Goal: Feedback & Contribution: Contribute content

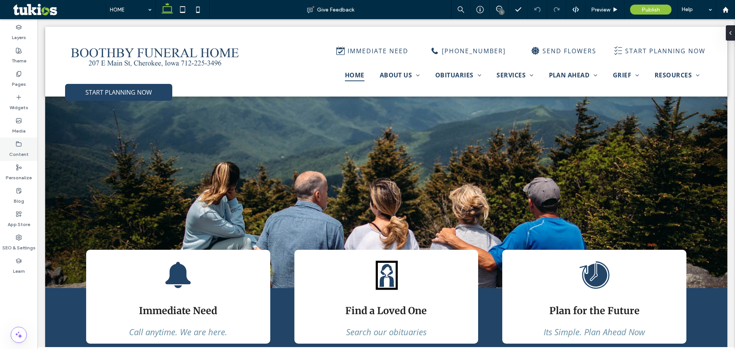
click at [24, 159] on div "Content" at bounding box center [19, 148] width 38 height 23
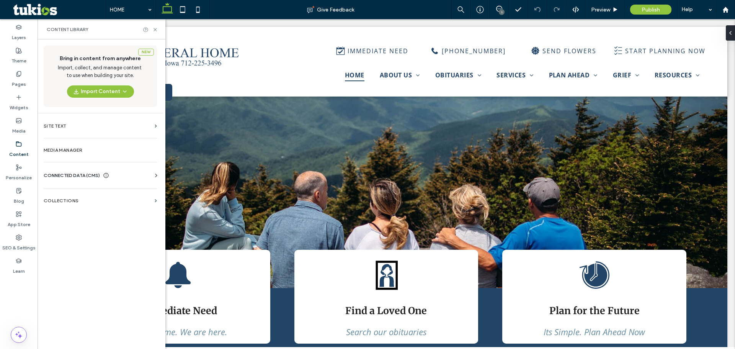
click at [92, 177] on span "CONNECTED DATA (CMS)" at bounding box center [72, 176] width 56 height 8
click at [97, 197] on section "Business Info" at bounding box center [102, 194] width 116 height 18
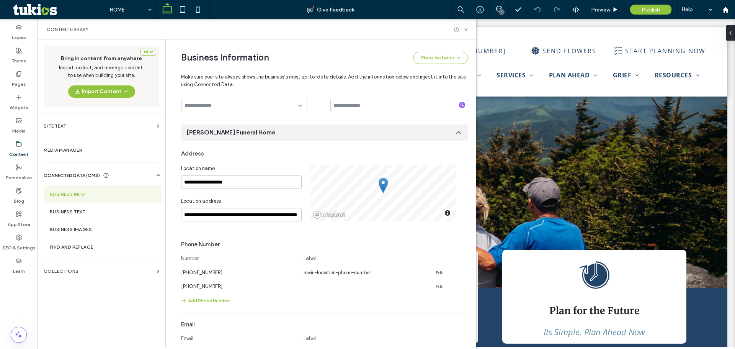
scroll to position [80, 0]
click at [468, 32] on icon at bounding box center [466, 30] width 6 height 6
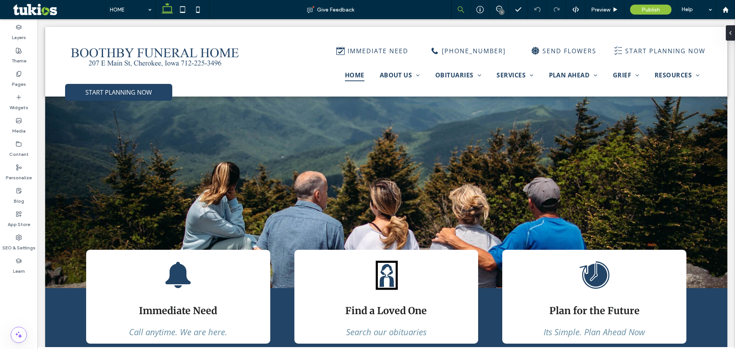
scroll to position [0, 0]
click at [17, 153] on label "Content" at bounding box center [19, 152] width 20 height 11
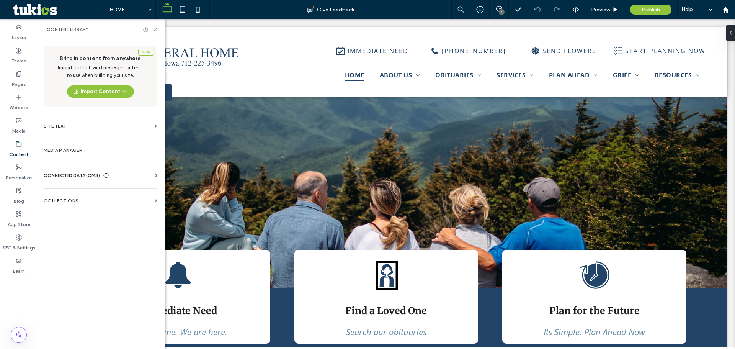
click at [101, 176] on div "CONNECTED DATA (CMS)" at bounding box center [76, 176] width 65 height 8
click at [101, 197] on section "Business Info" at bounding box center [102, 194] width 116 height 18
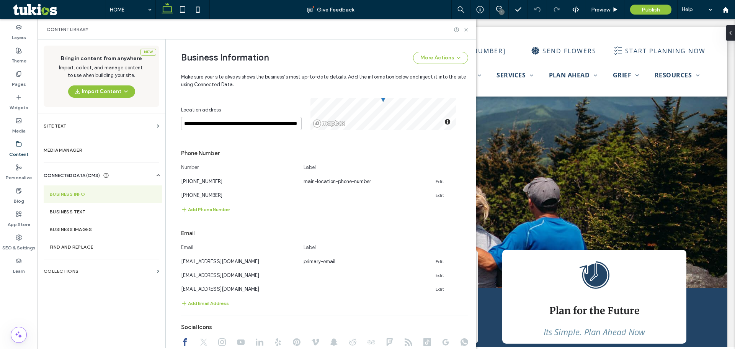
scroll to position [157, 0]
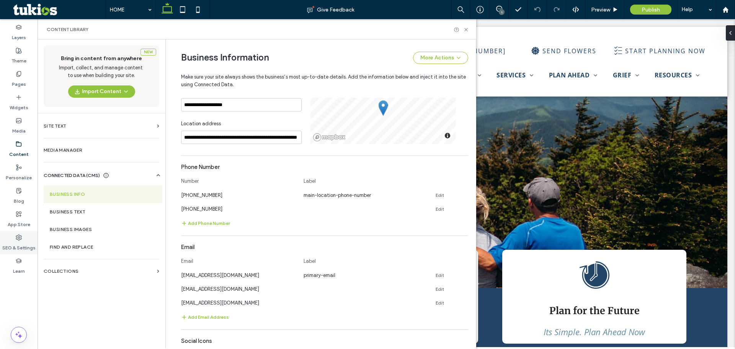
click at [21, 240] on icon at bounding box center [19, 237] width 6 height 6
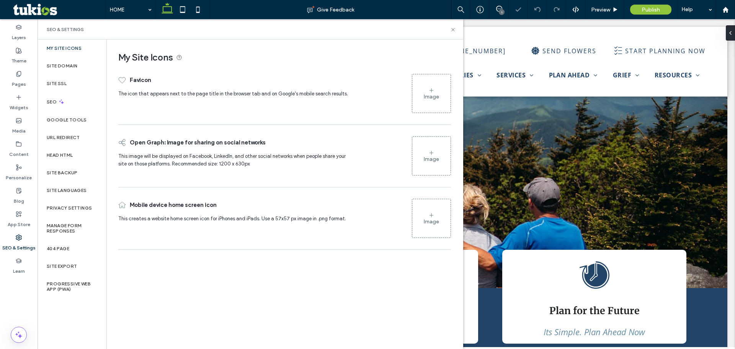
click at [68, 47] on label "My Site Icons" at bounding box center [64, 48] width 35 height 5
click at [68, 50] on label "My Site Icons" at bounding box center [64, 48] width 35 height 5
click at [62, 50] on label "My Site Icons" at bounding box center [64, 48] width 35 height 5
click at [55, 66] on label "Site Domain" at bounding box center [62, 65] width 31 height 5
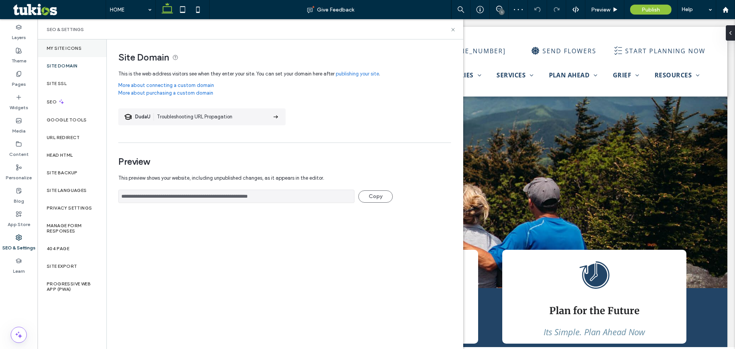
click at [55, 54] on div "My Site Icons" at bounding box center [72, 48] width 69 height 18
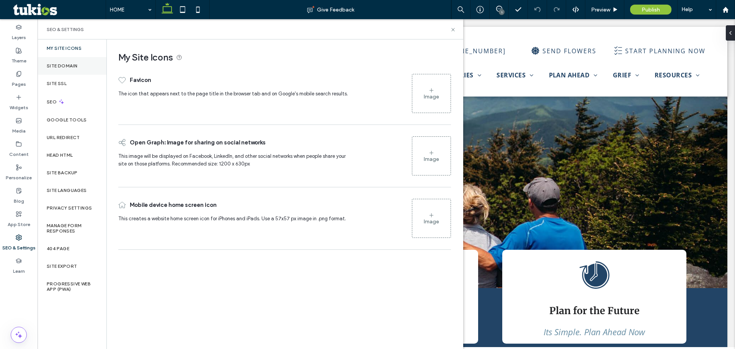
click at [72, 60] on div "Site Domain" at bounding box center [72, 66] width 69 height 18
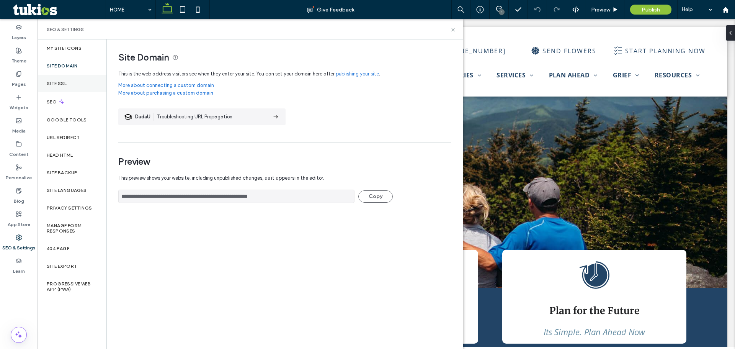
click at [70, 83] on div "Site SSL" at bounding box center [72, 84] width 69 height 18
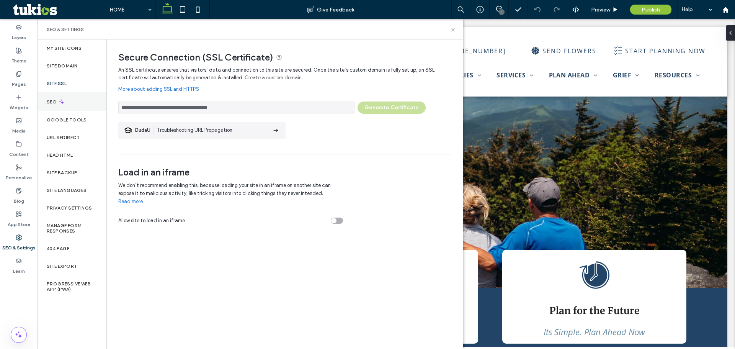
click at [70, 100] on div "SEO" at bounding box center [72, 101] width 69 height 19
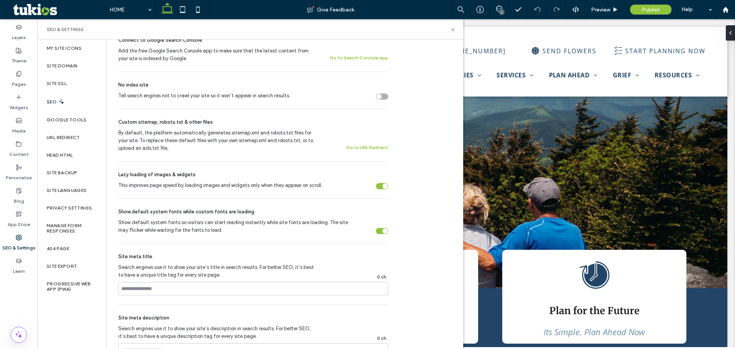
scroll to position [364, 0]
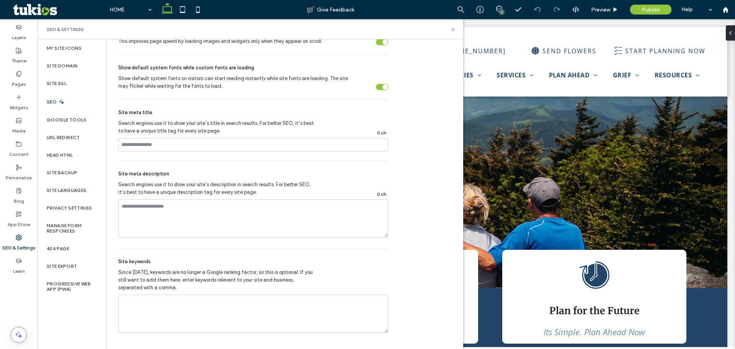
click at [66, 107] on div "SEO" at bounding box center [72, 101] width 69 height 19
click at [67, 120] on label "Google Tools" at bounding box center [67, 119] width 40 height 5
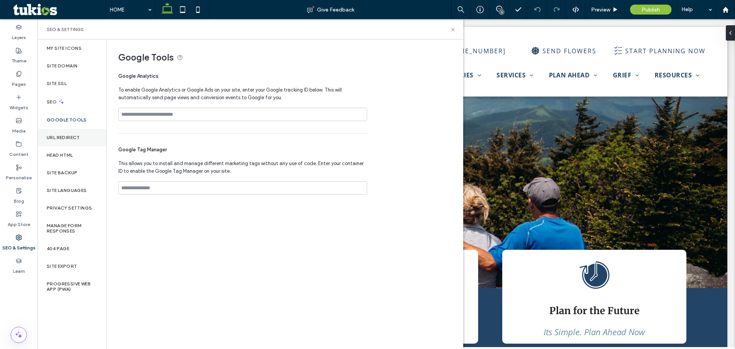
click at [69, 134] on div "URL Redirect" at bounding box center [72, 138] width 69 height 18
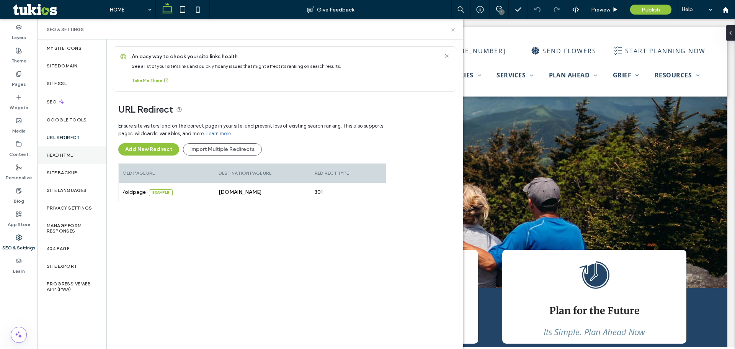
click at [71, 157] on label "Head HTML" at bounding box center [60, 154] width 26 height 5
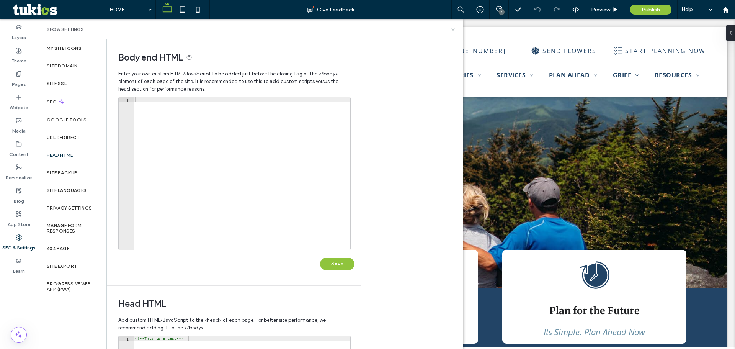
scroll to position [176, 0]
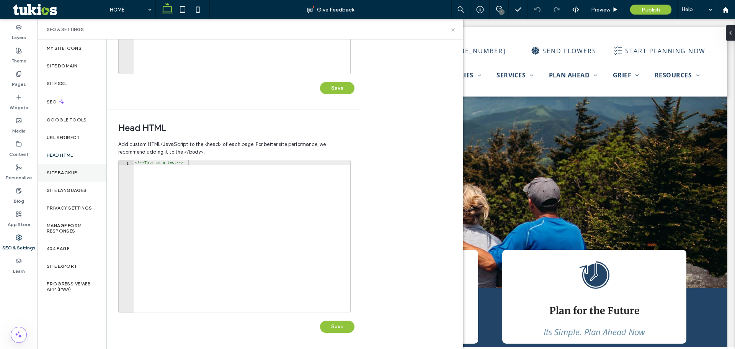
click at [76, 168] on div "Site Backup" at bounding box center [72, 173] width 69 height 18
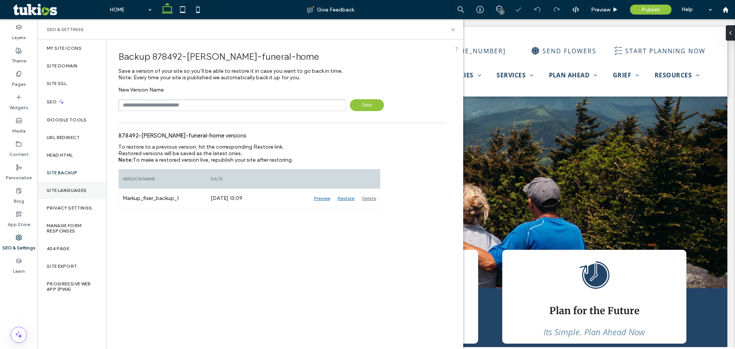
click at [84, 191] on label "Site Languages" at bounding box center [67, 190] width 40 height 5
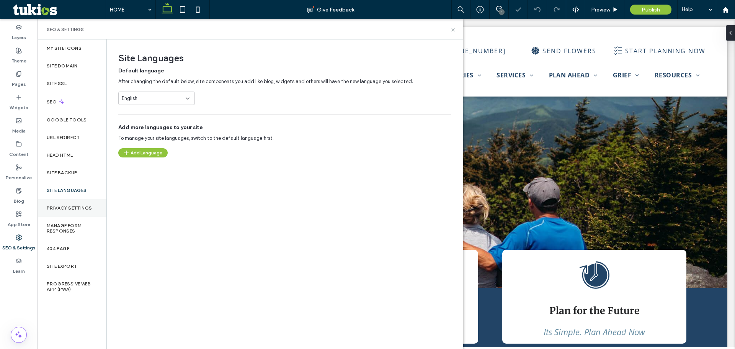
click at [78, 208] on label "Privacy Settings" at bounding box center [69, 207] width 45 height 5
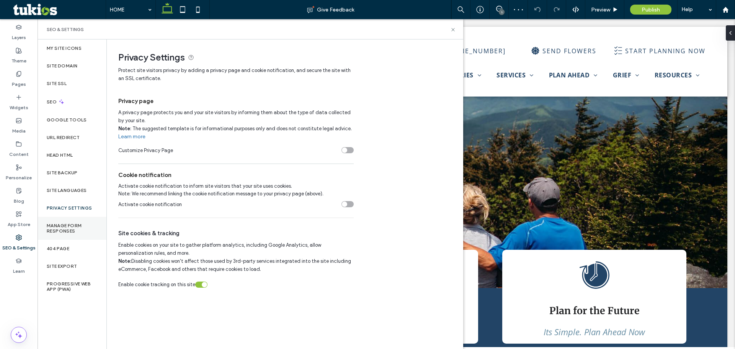
click at [75, 227] on label "Manage Form Responses" at bounding box center [72, 228] width 51 height 11
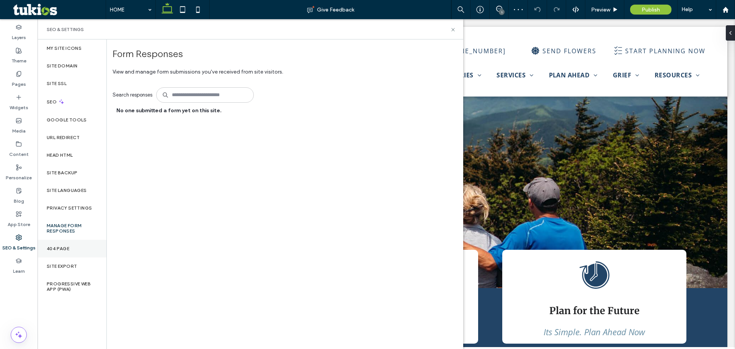
click at [67, 246] on label "404 Page" at bounding box center [58, 248] width 23 height 5
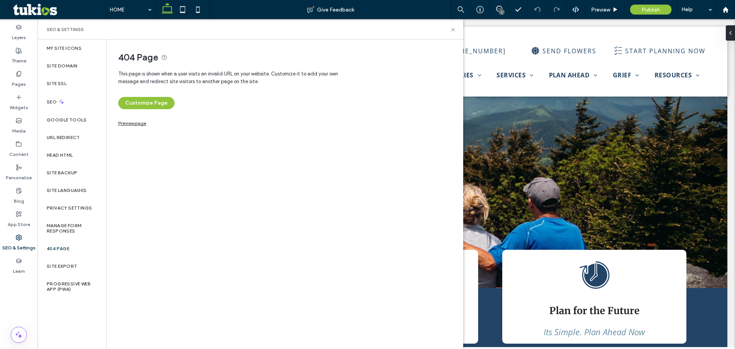
click at [129, 124] on link "Preview page" at bounding box center [132, 122] width 28 height 4
click at [70, 267] on label "Site Export" at bounding box center [62, 265] width 30 height 5
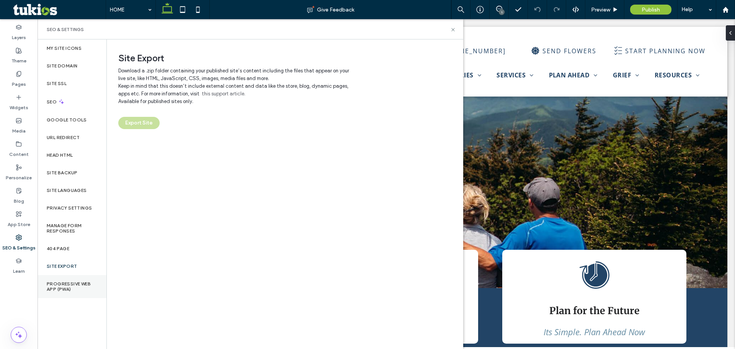
click at [66, 283] on label "Progressive Web App (PWA)" at bounding box center [72, 286] width 51 height 11
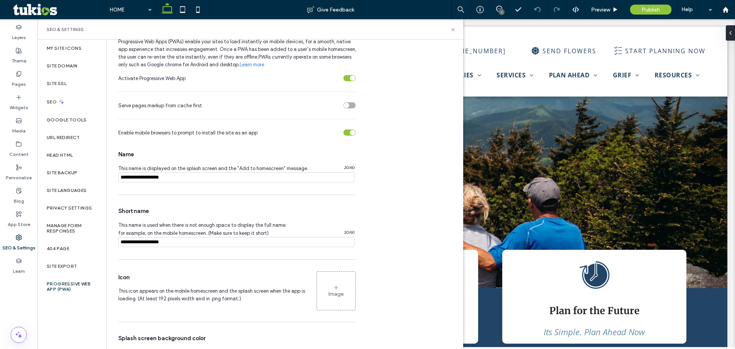
scroll to position [0, 0]
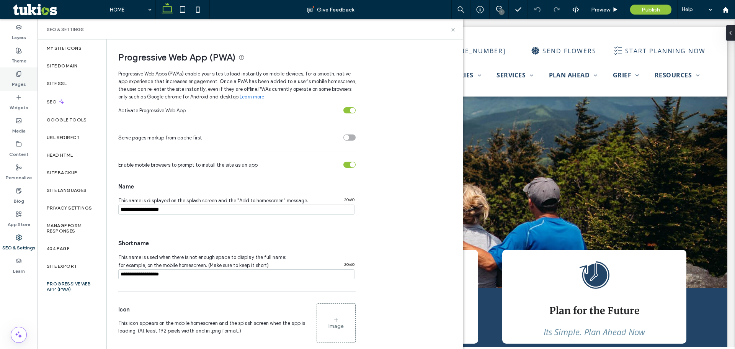
click at [18, 80] on label "Pages" at bounding box center [19, 82] width 14 height 11
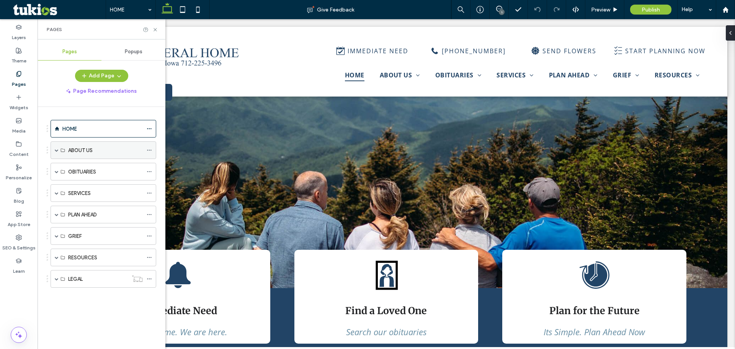
click at [75, 152] on label "ABOUT US" at bounding box center [80, 150] width 25 height 13
click at [58, 153] on span at bounding box center [57, 150] width 4 height 17
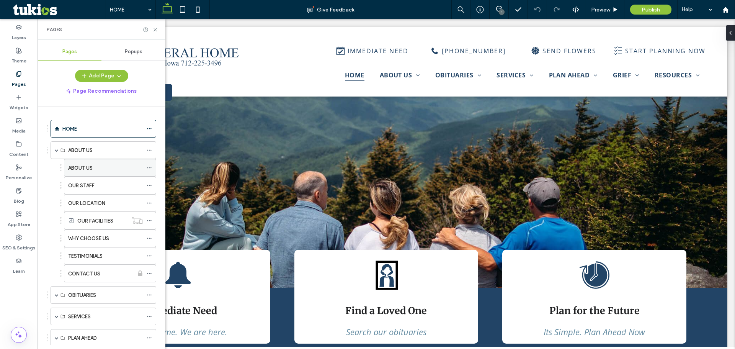
click at [147, 168] on icon at bounding box center [149, 167] width 5 height 5
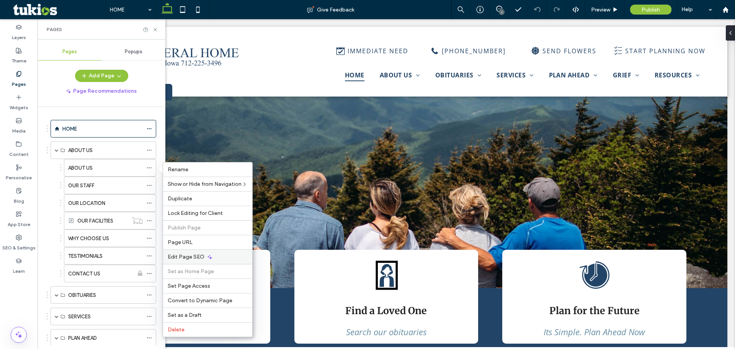
click at [177, 257] on span "Edit Page SEO" at bounding box center [186, 256] width 37 height 7
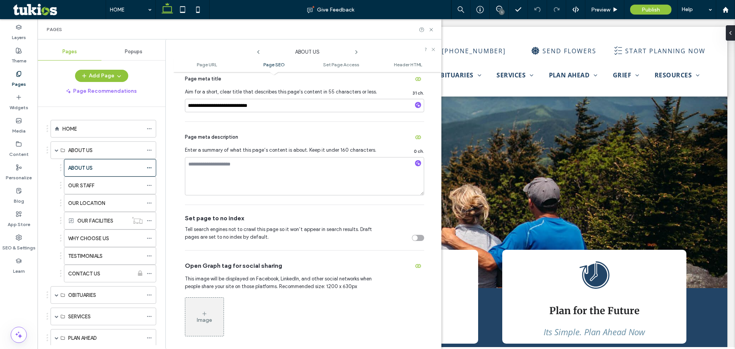
scroll to position [383, 0]
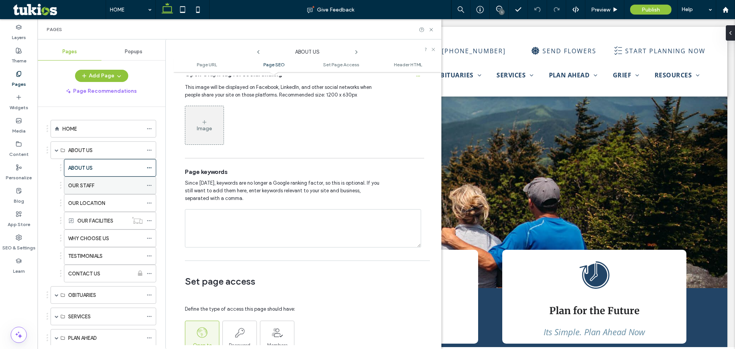
click at [148, 186] on use at bounding box center [149, 185] width 4 height 1
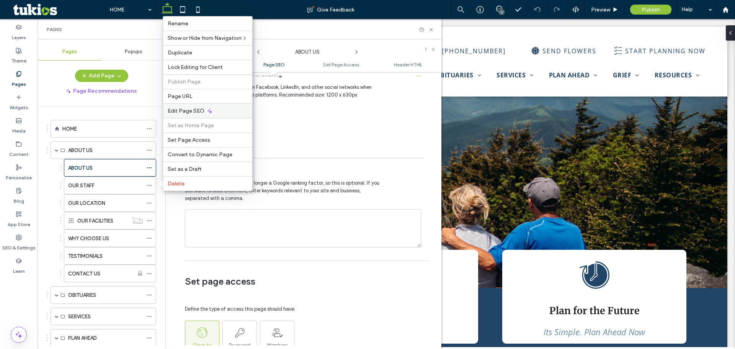
click at [178, 114] on div "Edit Page SEO" at bounding box center [207, 110] width 89 height 15
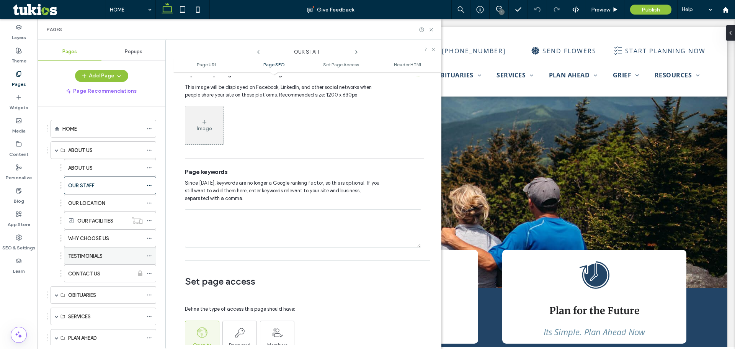
click at [148, 257] on icon at bounding box center [149, 255] width 5 height 5
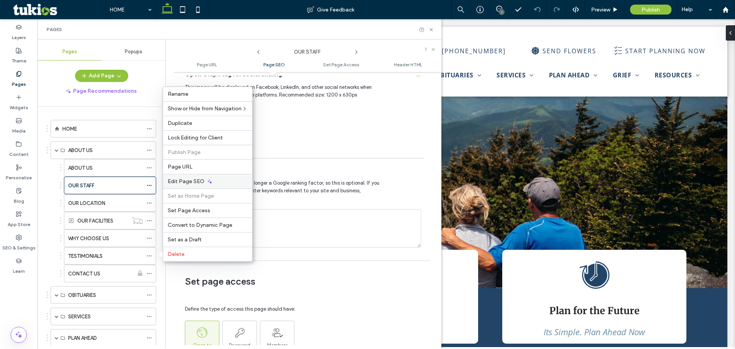
click at [184, 182] on span "Edit Page SEO" at bounding box center [186, 181] width 37 height 7
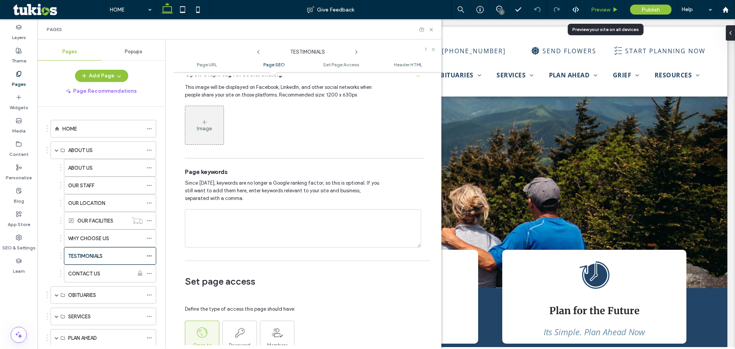
click at [601, 14] on div "Preview" at bounding box center [604, 9] width 39 height 19
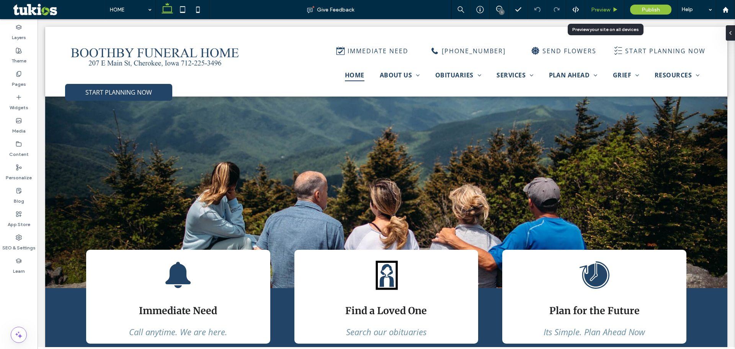
click at [593, 11] on span "Preview" at bounding box center [600, 10] width 19 height 7
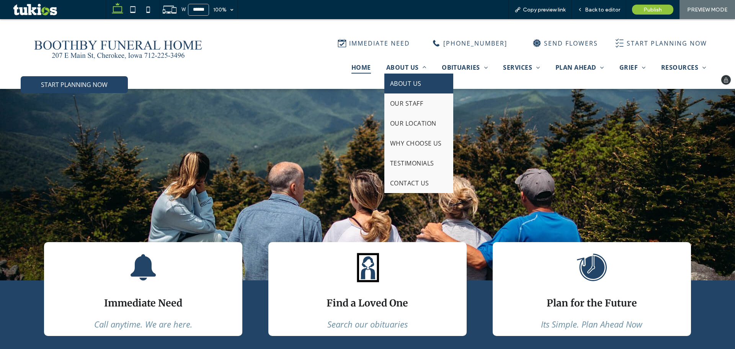
click at [399, 80] on span "ABOUT US" at bounding box center [405, 83] width 31 height 8
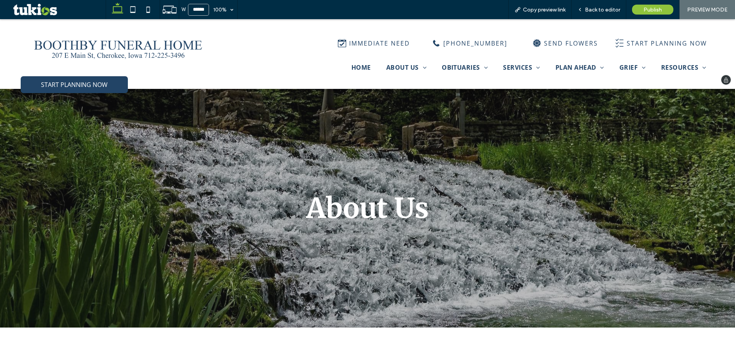
click at [101, 46] on img at bounding box center [118, 46] width 178 height 42
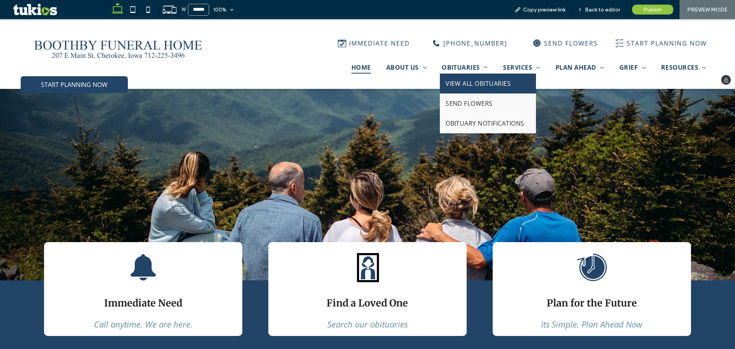
click at [455, 78] on link "VIEW ALL OBITUARIES" at bounding box center [488, 84] width 96 height 20
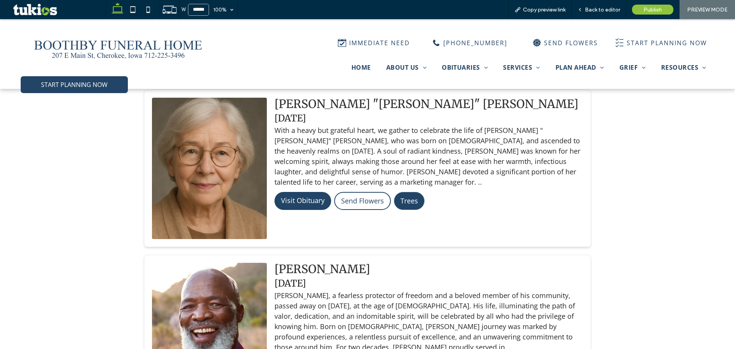
scroll to position [345, 0]
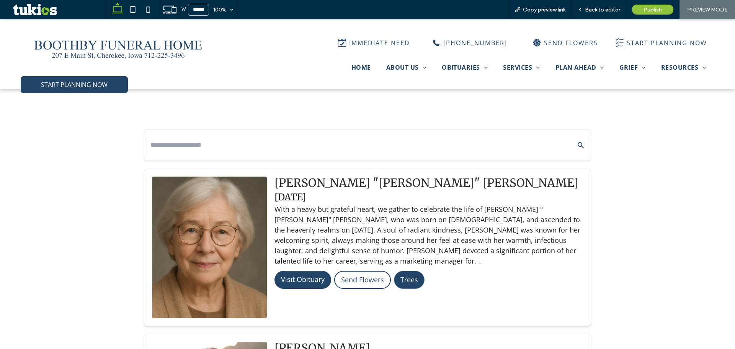
click at [249, 145] on input "text" at bounding box center [355, 144] width 411 height 13
type input "******"
click at [567, 136] on button "Search Obituaries" at bounding box center [575, 145] width 17 height 18
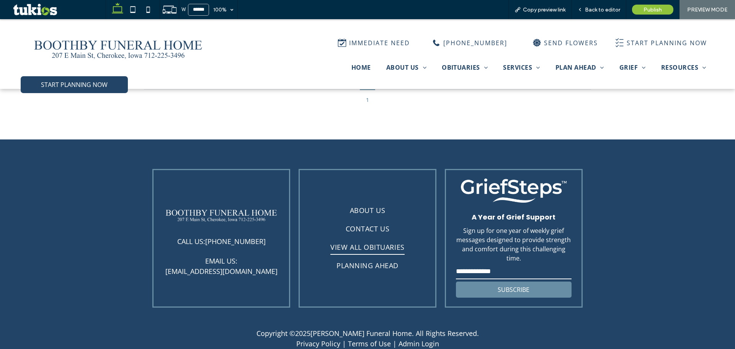
scroll to position [593, 0]
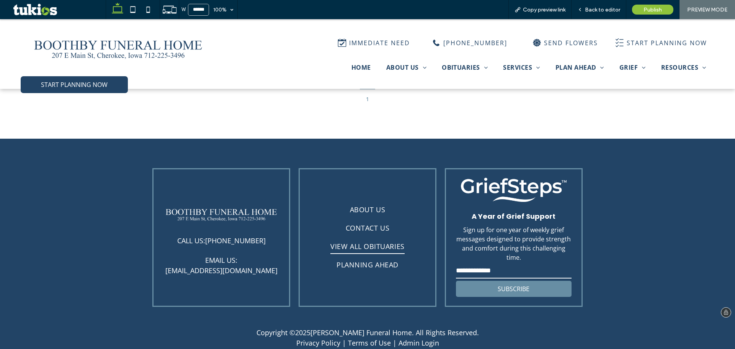
click at [474, 266] on input "email" at bounding box center [514, 270] width 116 height 15
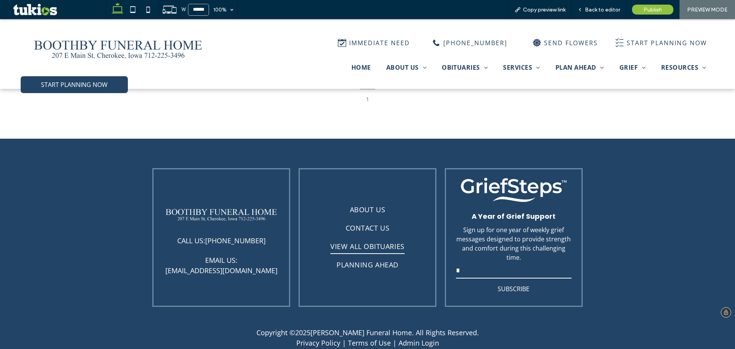
type input "*"
click at [475, 281] on button "SUBSCRIBE" at bounding box center [514, 289] width 116 height 16
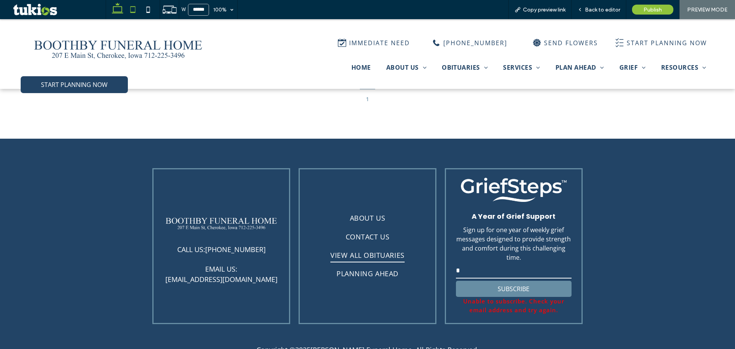
click at [132, 11] on icon at bounding box center [132, 9] width 15 height 15
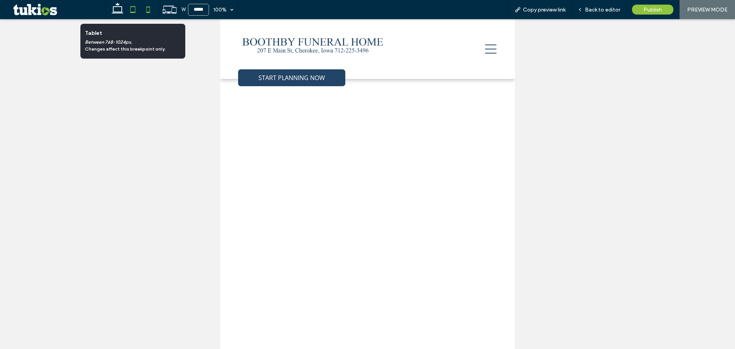
click at [142, 11] on icon at bounding box center [148, 9] width 15 height 15
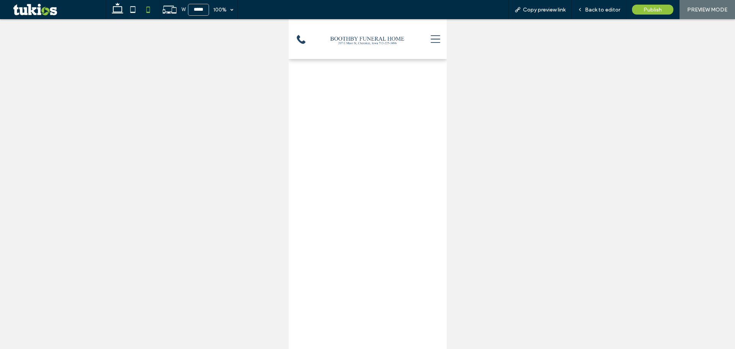
scroll to position [322, 0]
click at [119, 7] on use at bounding box center [117, 8] width 11 height 11
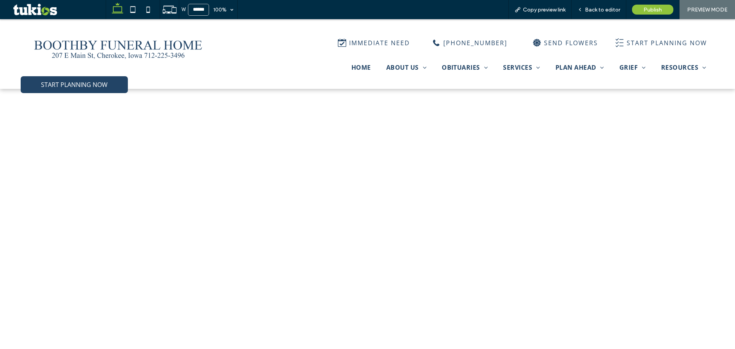
scroll to position [990, 0]
click at [156, 44] on img at bounding box center [118, 46] width 178 height 42
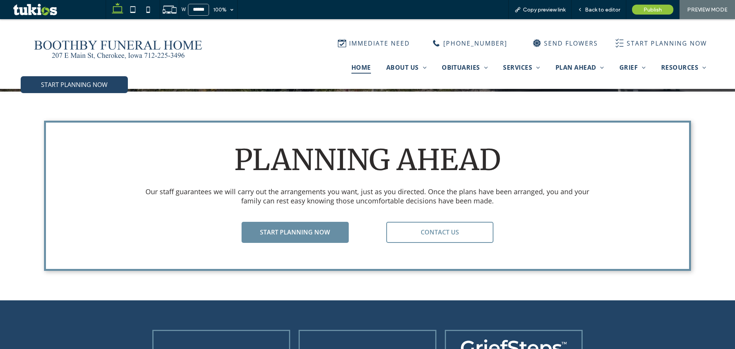
scroll to position [2141, 0]
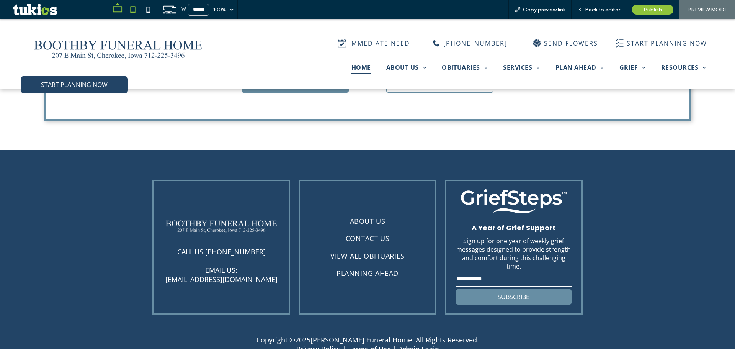
click at [133, 6] on icon at bounding box center [132, 9] width 15 height 15
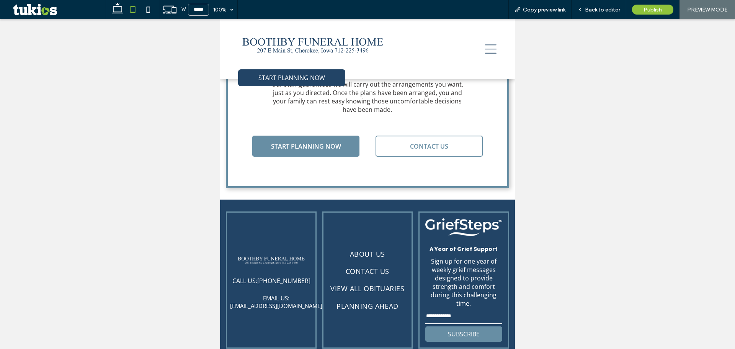
scroll to position [2098, 0]
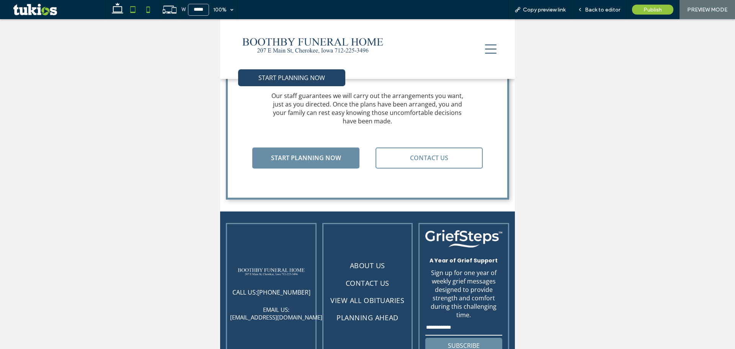
click at [145, 12] on icon at bounding box center [148, 9] width 15 height 15
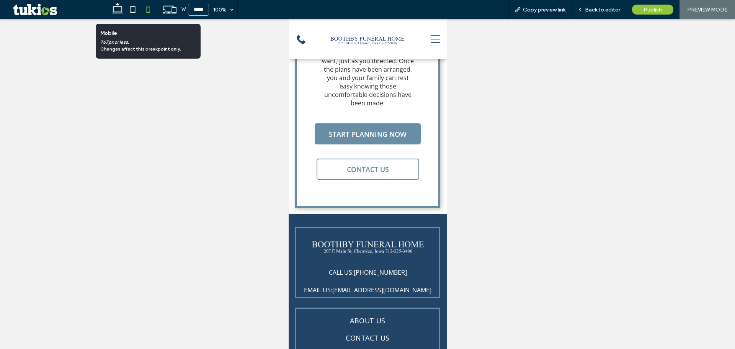
scroll to position [2662, 0]
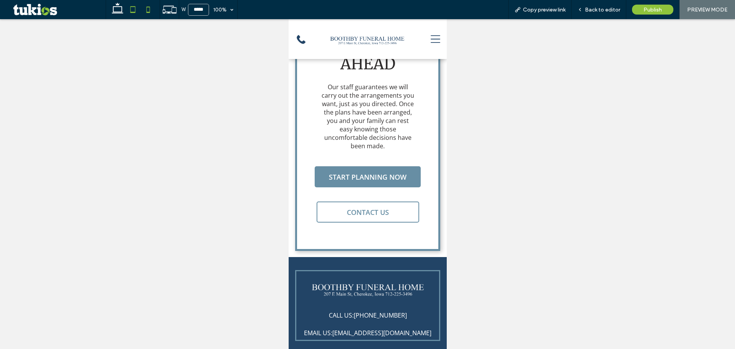
click at [129, 10] on icon at bounding box center [132, 9] width 15 height 15
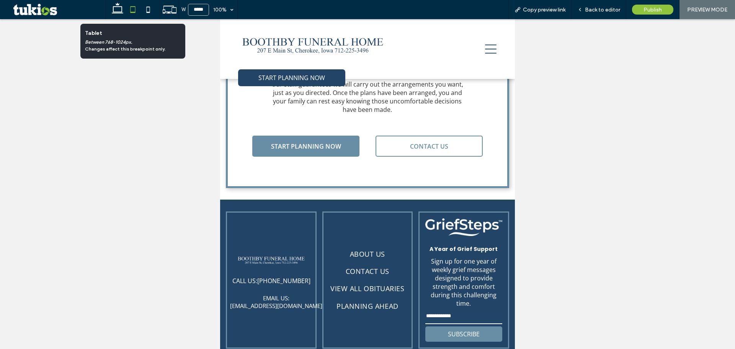
scroll to position [2098, 0]
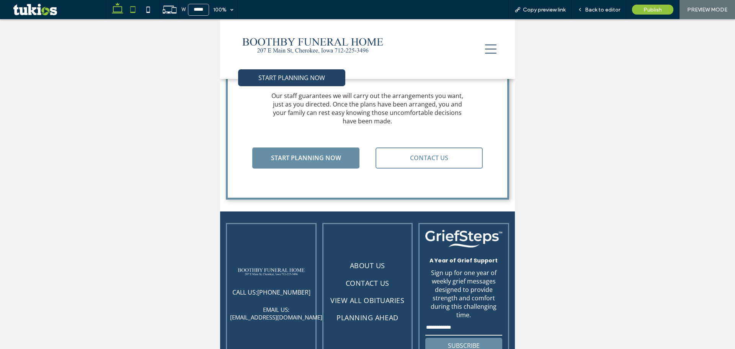
click at [119, 13] on icon at bounding box center [117, 9] width 15 height 15
type input "******"
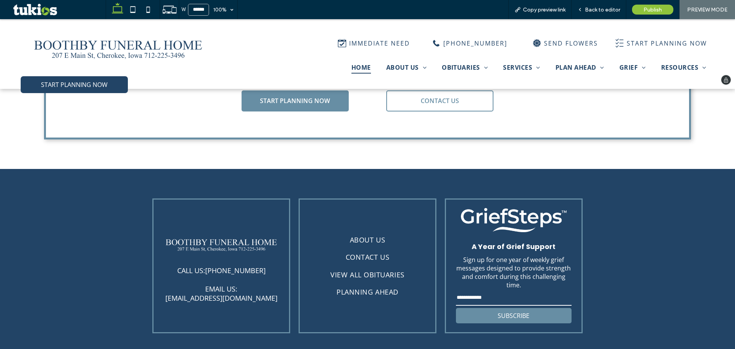
scroll to position [2141, 0]
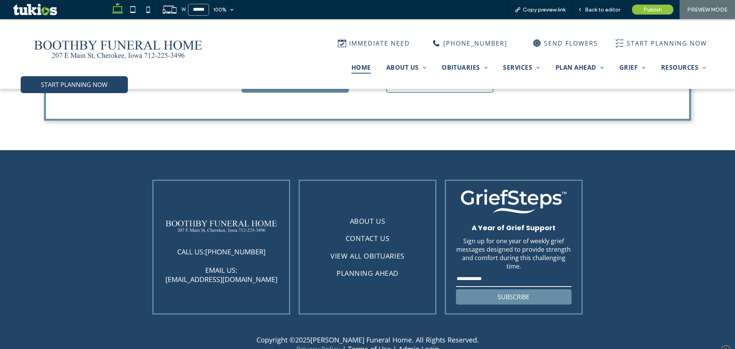
click at [313, 344] on link "Privacy Policy" at bounding box center [318, 348] width 44 height 9
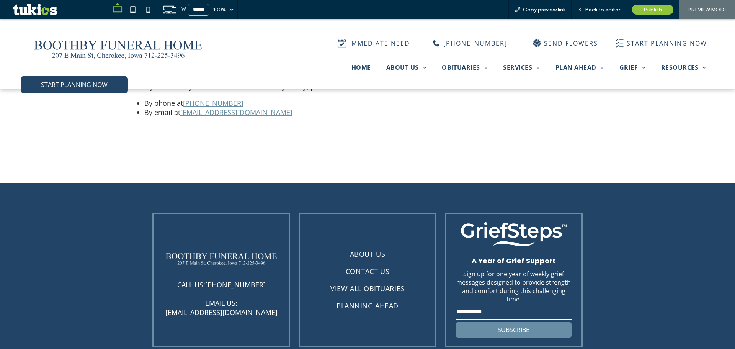
scroll to position [2034, 0]
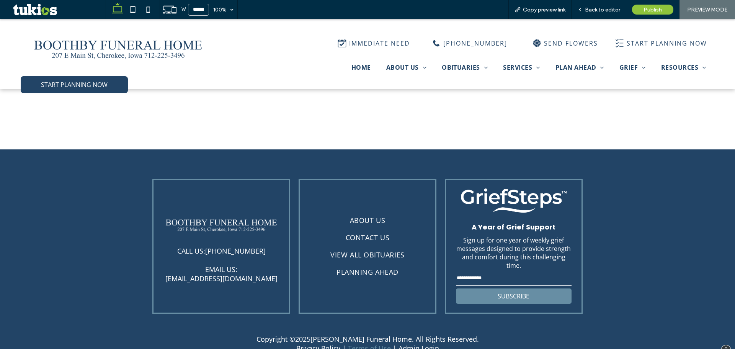
click at [356, 343] on link "Terms of Use" at bounding box center [369, 347] width 43 height 9
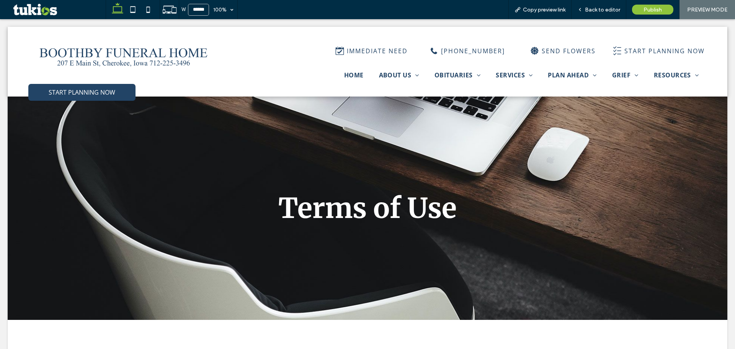
scroll to position [0, 0]
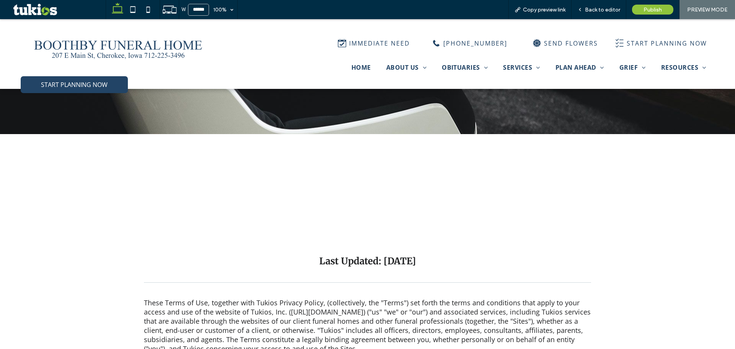
scroll to position [77, 0]
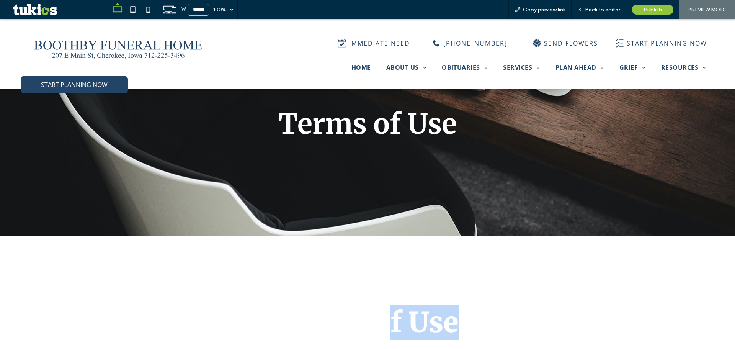
drag, startPoint x: 482, startPoint y: 287, endPoint x: 383, endPoint y: 293, distance: 98.6
click at [383, 293] on div "Terms of Use Last Updated: [DATE]" at bounding box center [367, 317] width 447 height 104
click at [501, 287] on div "Terms of Use Last Updated: [DATE]" at bounding box center [367, 317] width 447 height 104
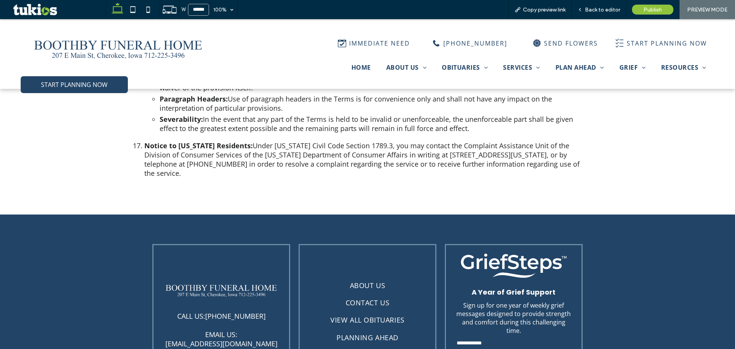
scroll to position [2356, 0]
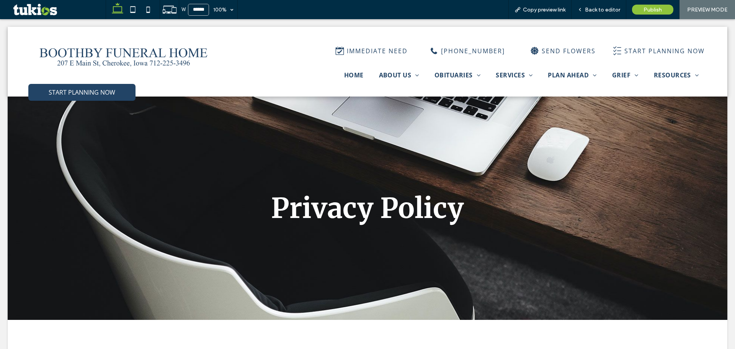
scroll to position [0, 0]
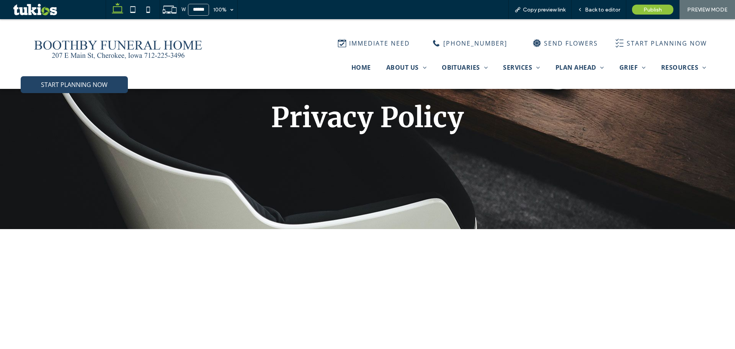
scroll to position [77, 0]
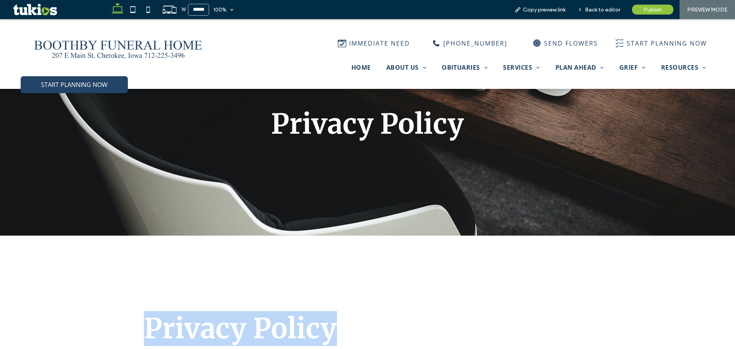
drag, startPoint x: 540, startPoint y: 293, endPoint x: 46, endPoint y: 299, distance: 494.4
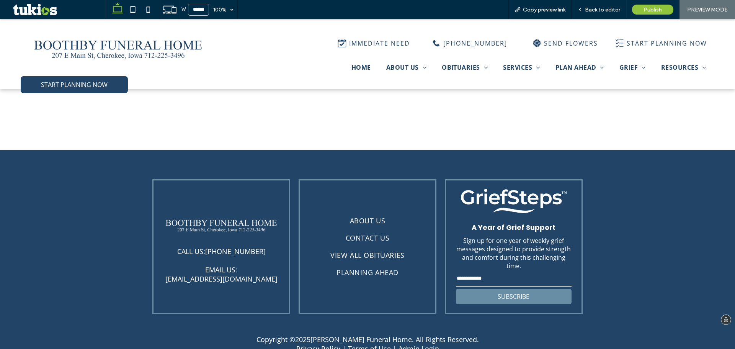
scroll to position [2034, 0]
click at [360, 343] on link "Terms of Use" at bounding box center [369, 347] width 43 height 9
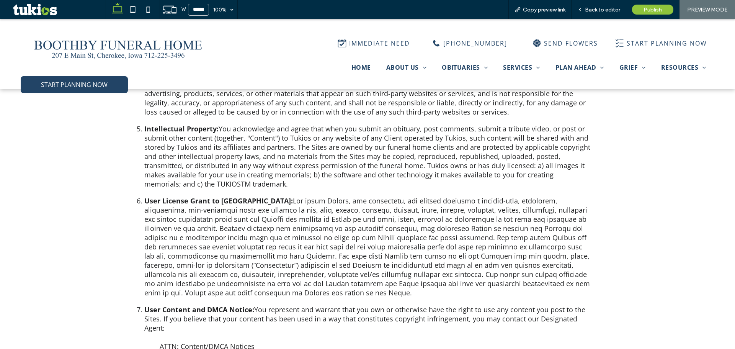
scroll to position [919, 0]
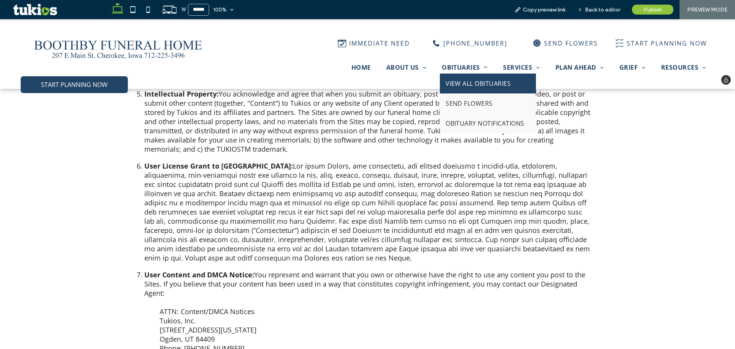
click at [448, 80] on span "VIEW ALL OBITUARIES" at bounding box center [478, 83] width 65 height 8
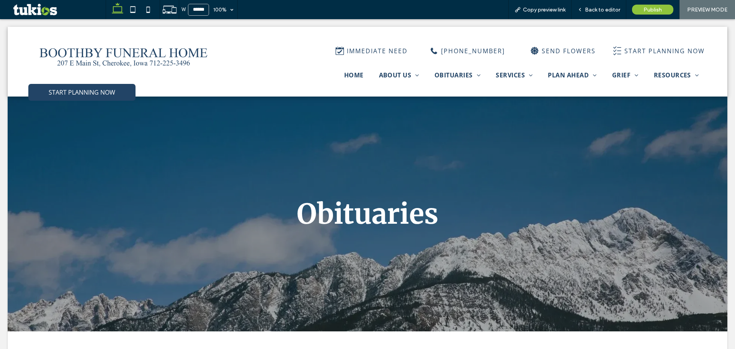
scroll to position [0, 0]
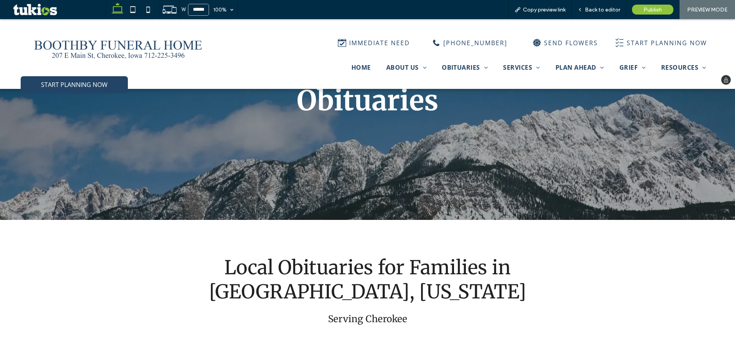
scroll to position [38, 0]
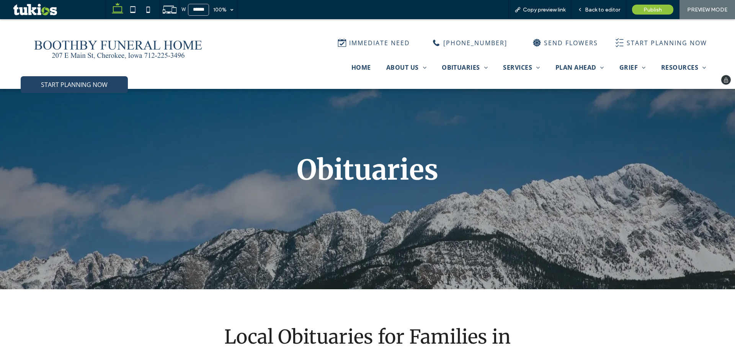
click at [134, 47] on img at bounding box center [118, 46] width 178 height 42
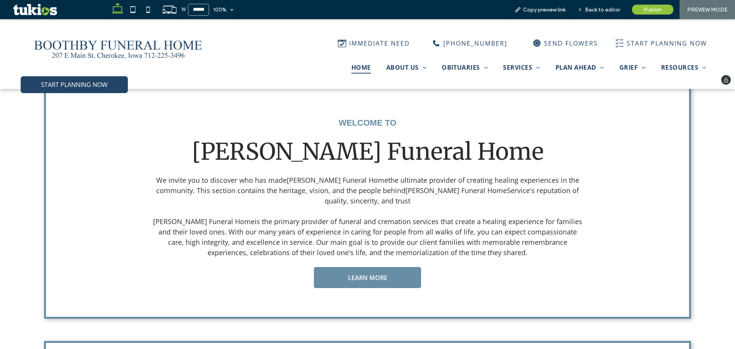
scroll to position [191, 0]
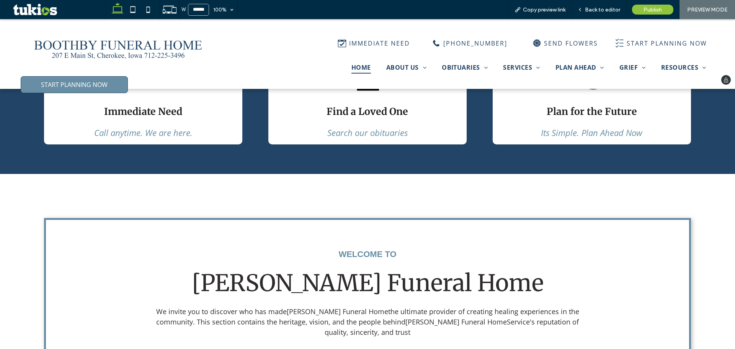
click at [68, 80] on link "START PLANNING NOW" at bounding box center [74, 84] width 107 height 17
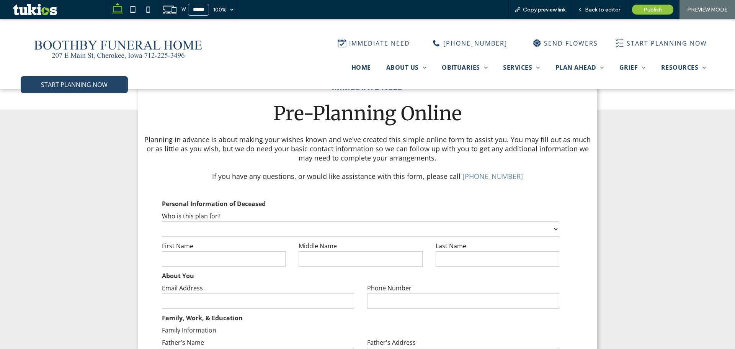
scroll to position [613, 0]
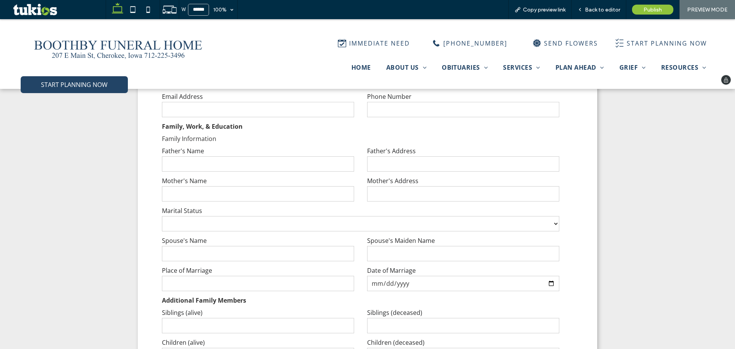
click at [170, 45] on img at bounding box center [118, 46] width 178 height 42
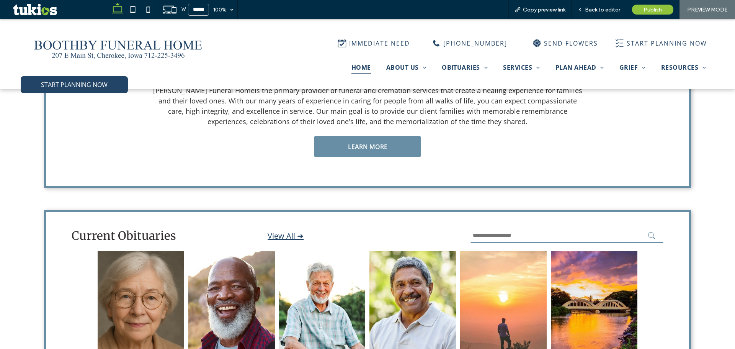
scroll to position [536, 0]
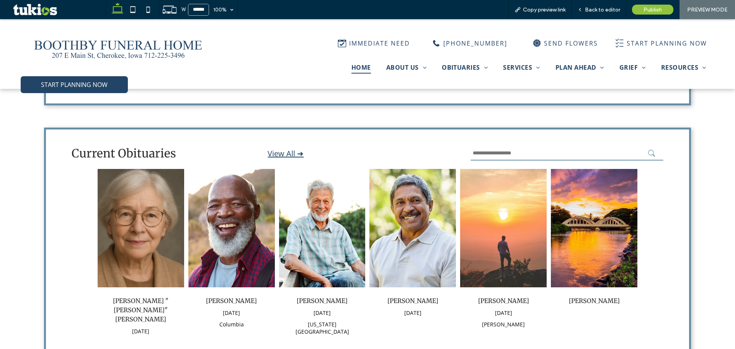
click at [276, 154] on link "View All ➜" at bounding box center [286, 153] width 36 height 10
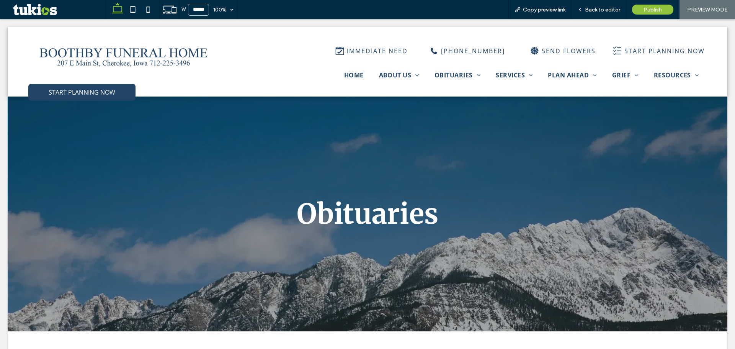
scroll to position [0, 0]
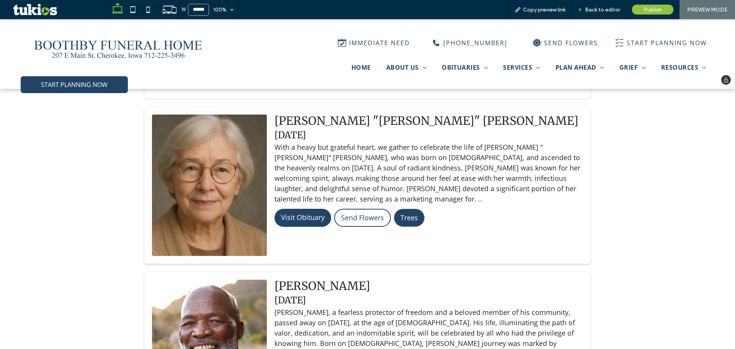
scroll to position [191, 0]
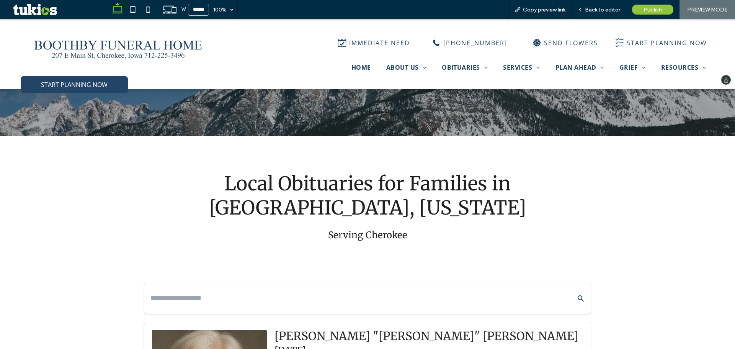
click at [96, 43] on img at bounding box center [118, 46] width 178 height 42
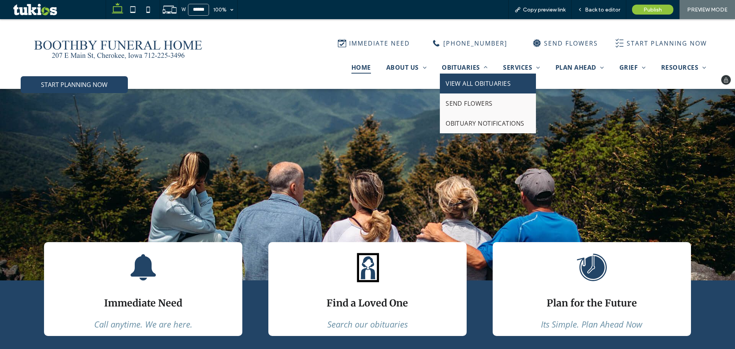
click at [446, 79] on span "VIEW ALL OBITUARIES" at bounding box center [478, 83] width 65 height 8
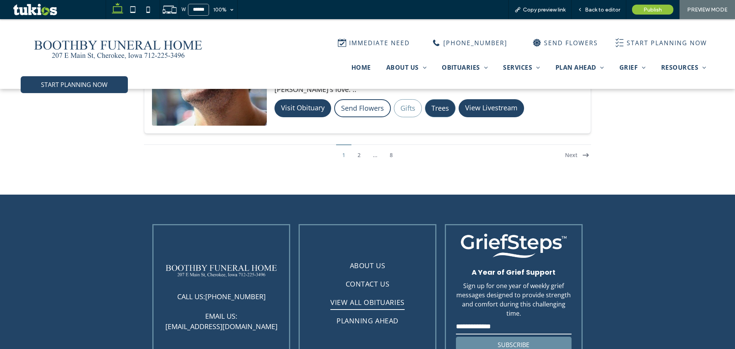
scroll to position [2079, 0]
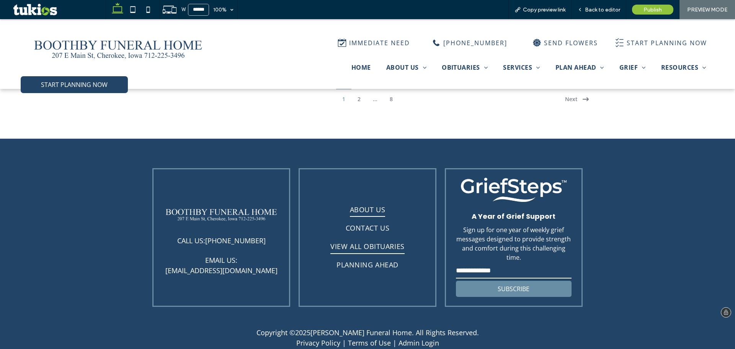
click at [359, 202] on span "ABOUT US" at bounding box center [367, 209] width 35 height 15
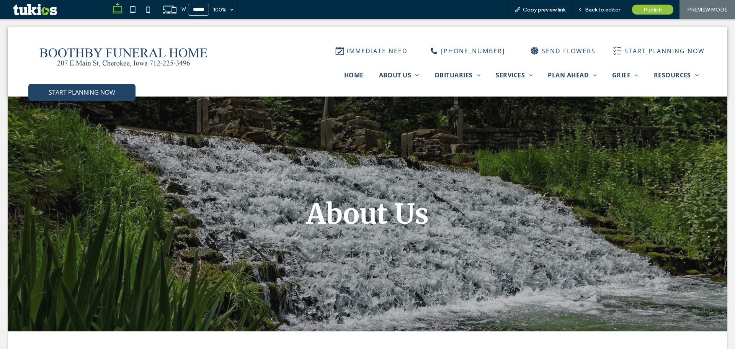
scroll to position [0, 0]
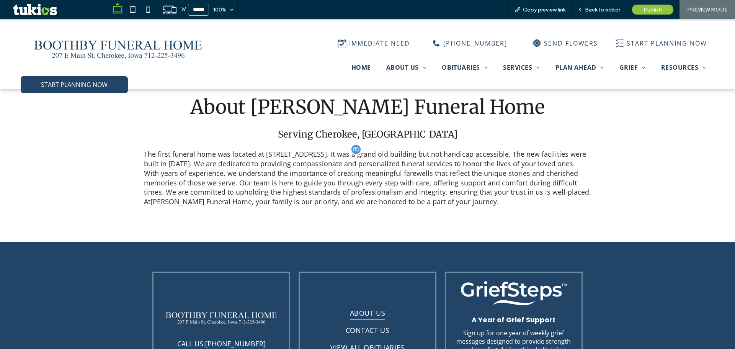
scroll to position [368, 0]
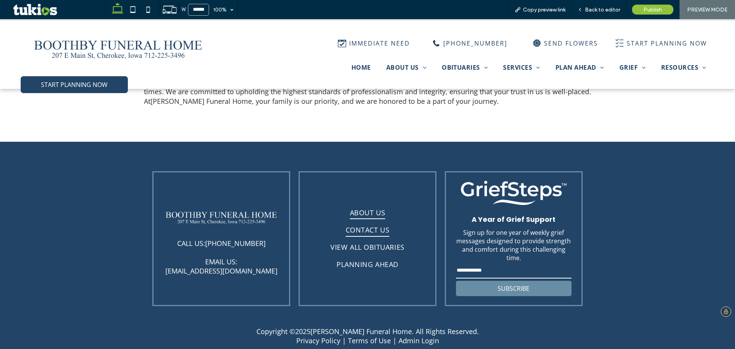
click at [358, 224] on span "CONTACT US" at bounding box center [368, 229] width 44 height 13
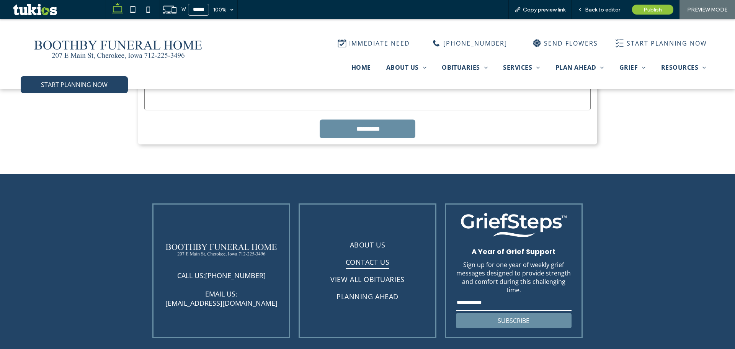
scroll to position [714, 0]
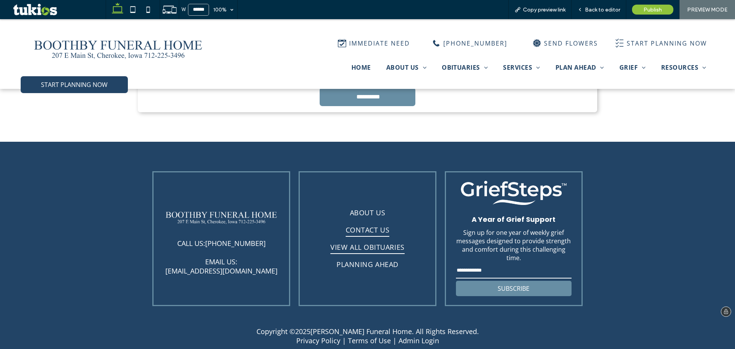
click at [356, 244] on span "VIEW ALL OBITUARIES" at bounding box center [367, 246] width 74 height 13
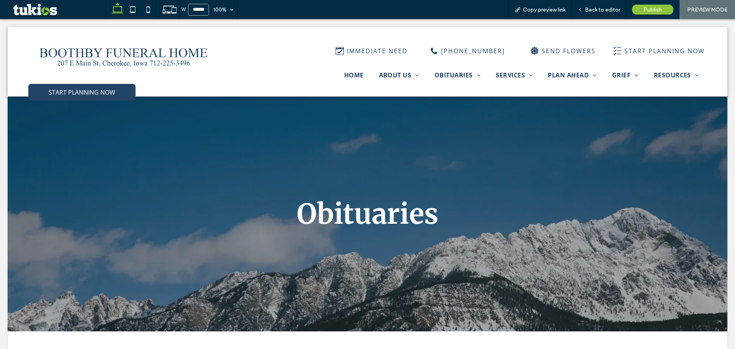
scroll to position [0, 0]
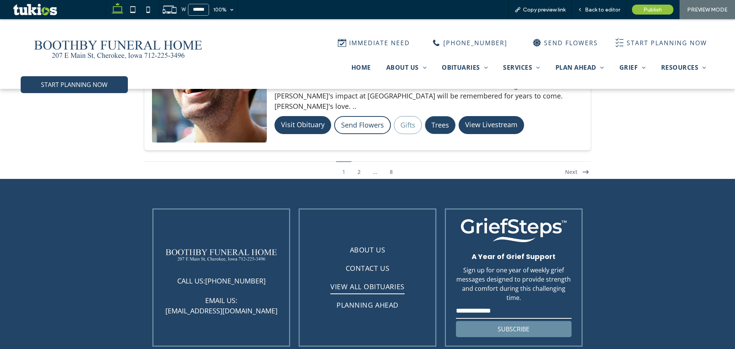
scroll to position [2046, 0]
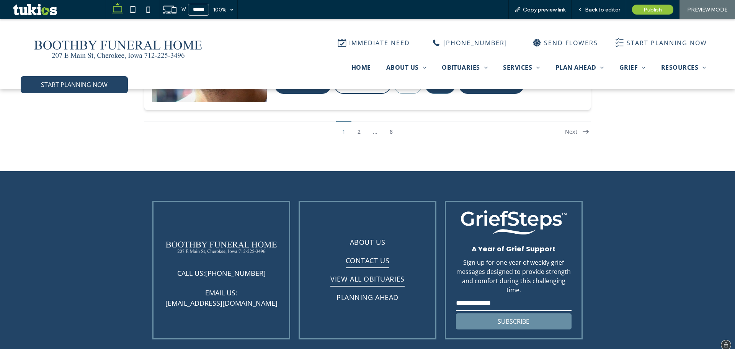
drag, startPoint x: 354, startPoint y: 261, endPoint x: 353, endPoint y: 257, distance: 4.4
click at [353, 260] on ul "ABOUT US CONTACT US VIEW ALL OBITUARIES PLANNING AHEAD" at bounding box center [368, 270] width 118 height 74
click at [353, 292] on span "PLANNING AHEAD" at bounding box center [368, 297] width 62 height 15
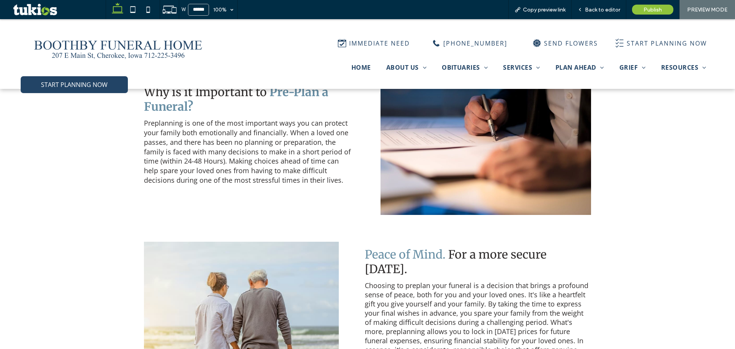
scroll to position [459, 0]
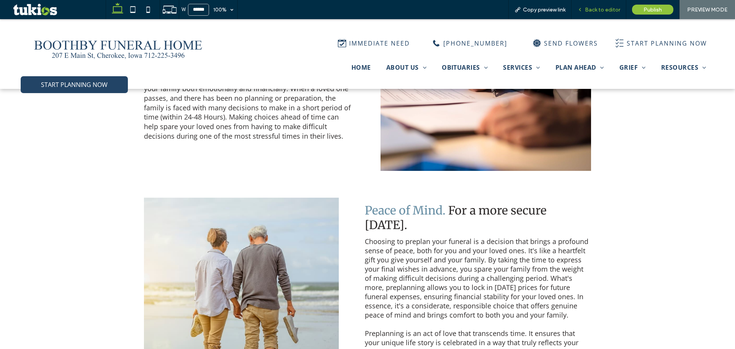
click at [602, 5] on div "Back to editor" at bounding box center [599, 9] width 55 height 19
click at [597, 7] on span "Back to editor" at bounding box center [602, 10] width 35 height 7
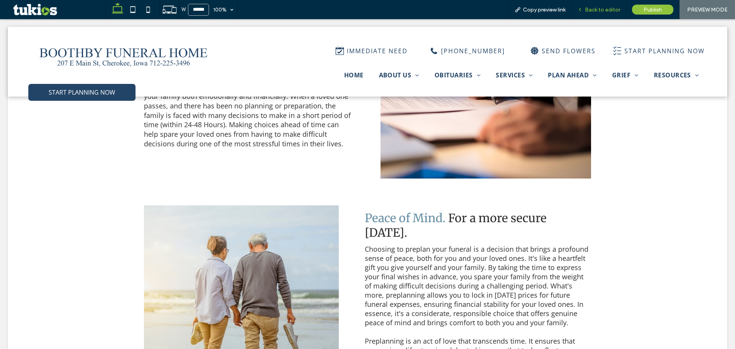
scroll to position [467, 0]
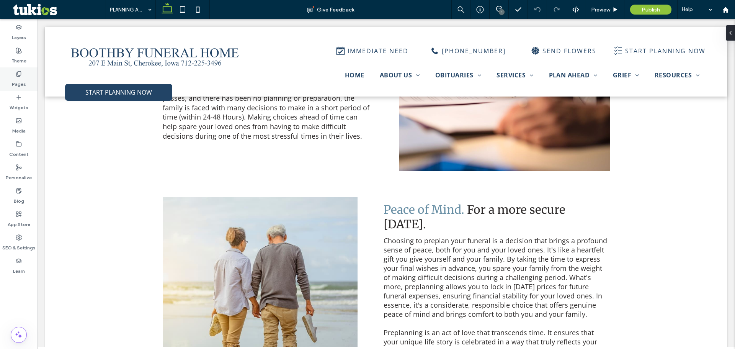
click at [20, 79] on label "Pages" at bounding box center [19, 82] width 14 height 11
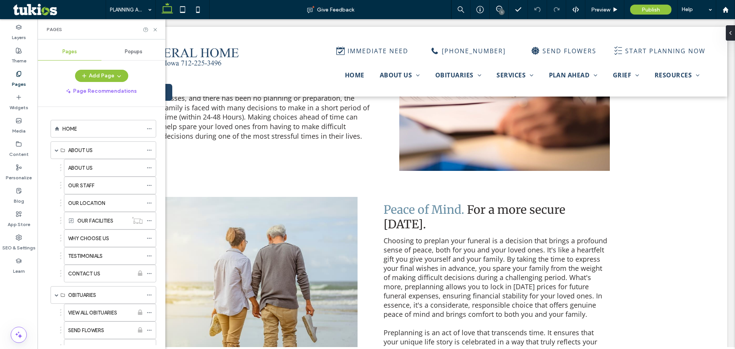
click at [131, 49] on span "Popups" at bounding box center [134, 52] width 18 height 6
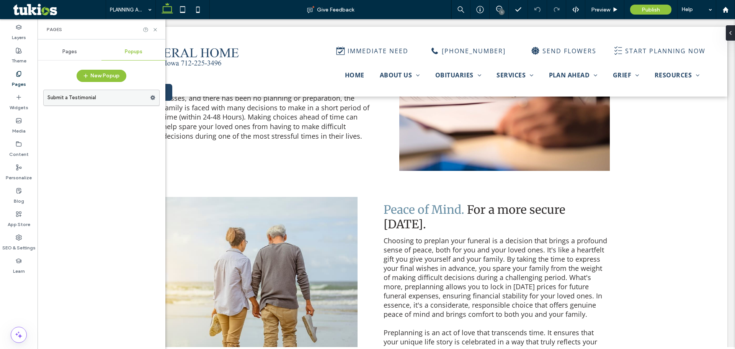
click at [108, 100] on label "Submit a Testimonial" at bounding box center [98, 97] width 103 height 15
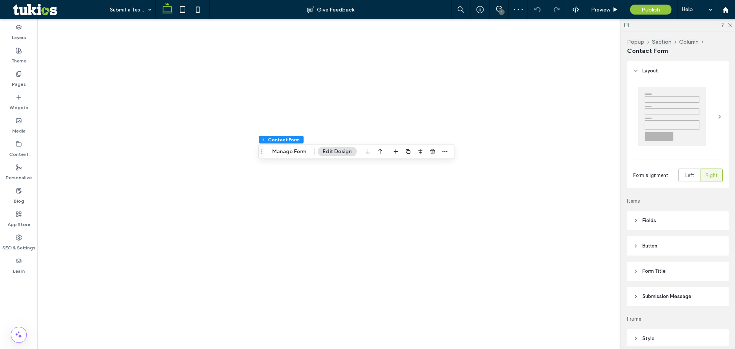
click at [301, 146] on div "Popup Section Column Contact Form Manage Form Edit Design" at bounding box center [356, 151] width 196 height 15
click at [299, 151] on button "Manage Form" at bounding box center [289, 151] width 44 height 9
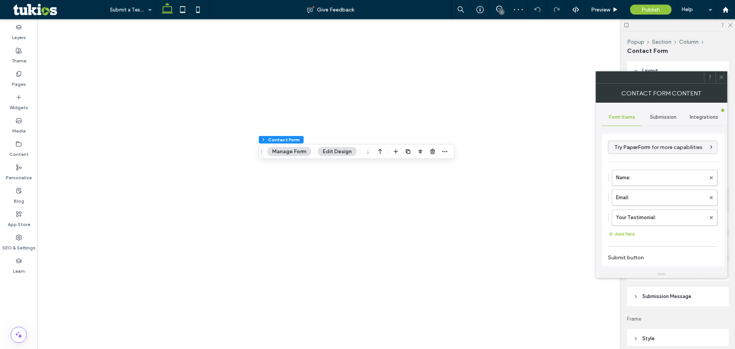
click at [678, 113] on div "Submission" at bounding box center [663, 117] width 41 height 17
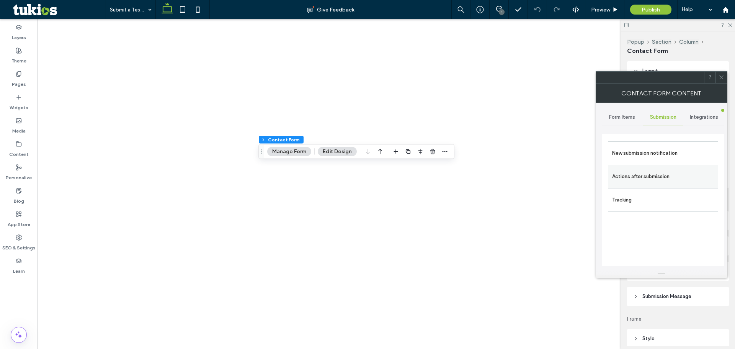
click at [649, 179] on label "Actions after submission" at bounding box center [663, 176] width 102 height 15
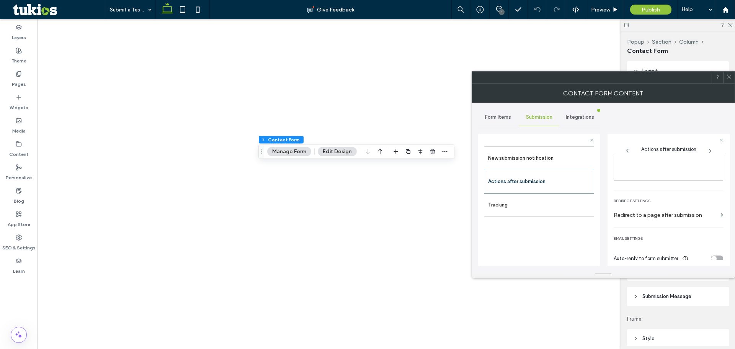
scroll to position [132, 0]
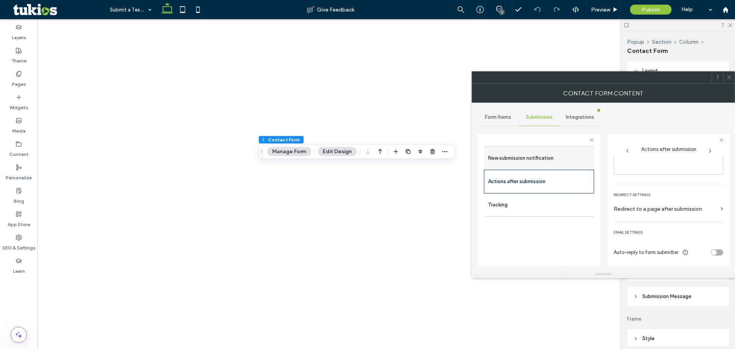
click at [548, 159] on label "New submission notification" at bounding box center [539, 157] width 102 height 15
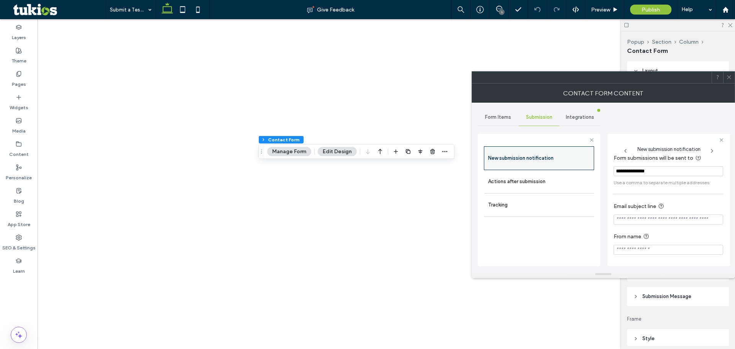
scroll to position [7, 0]
click at [549, 177] on label "Actions after submission" at bounding box center [539, 181] width 102 height 15
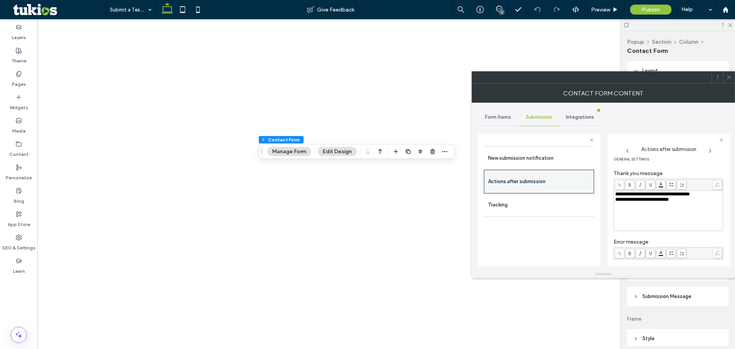
scroll to position [132, 0]
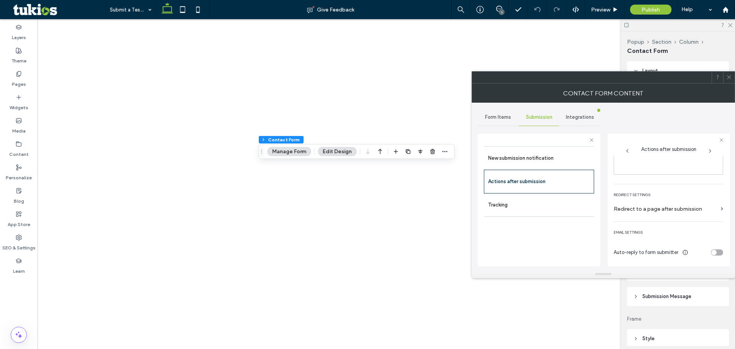
click at [711, 254] on div "toggle" at bounding box center [713, 252] width 5 height 5
click at [711, 249] on div "toggle" at bounding box center [717, 252] width 12 height 6
drag, startPoint x: 731, startPoint y: 78, endPoint x: 623, endPoint y: 93, distance: 108.7
click at [731, 78] on icon at bounding box center [729, 77] width 6 height 6
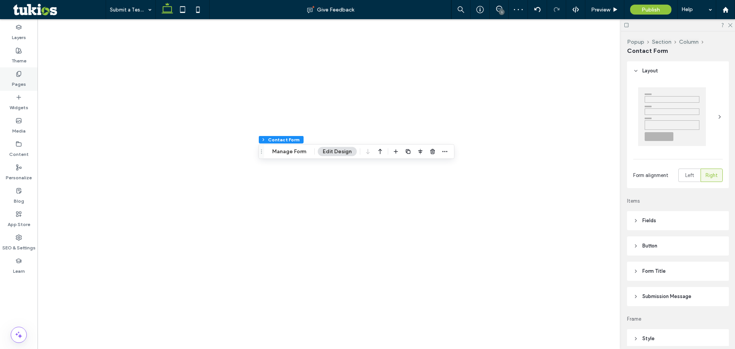
click at [21, 78] on label "Pages" at bounding box center [19, 82] width 14 height 11
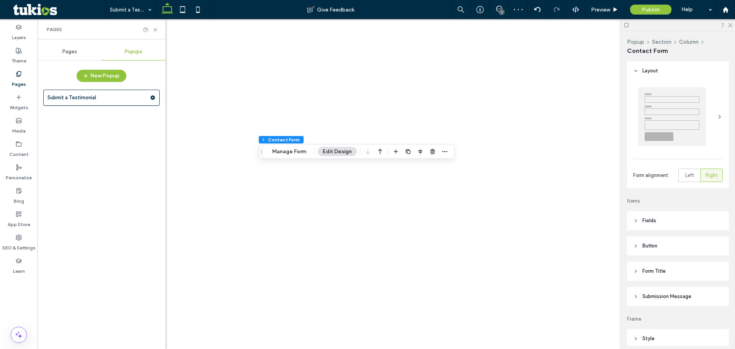
click at [74, 52] on span "Pages" at bounding box center [69, 52] width 15 height 6
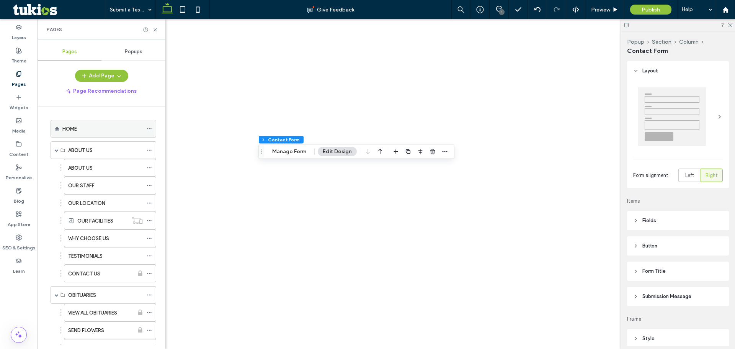
click at [63, 123] on div "HOME" at bounding box center [102, 128] width 80 height 17
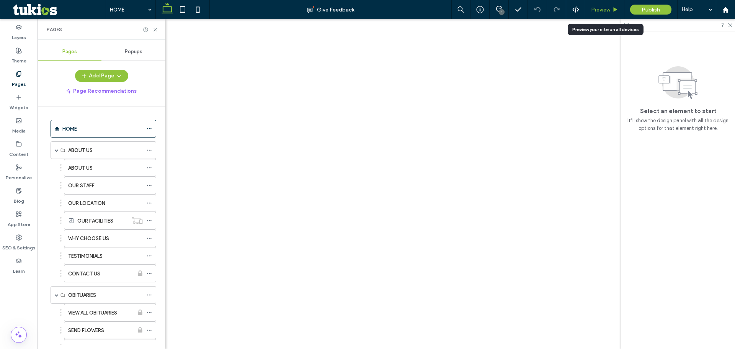
click at [602, 7] on span "Preview" at bounding box center [600, 10] width 19 height 7
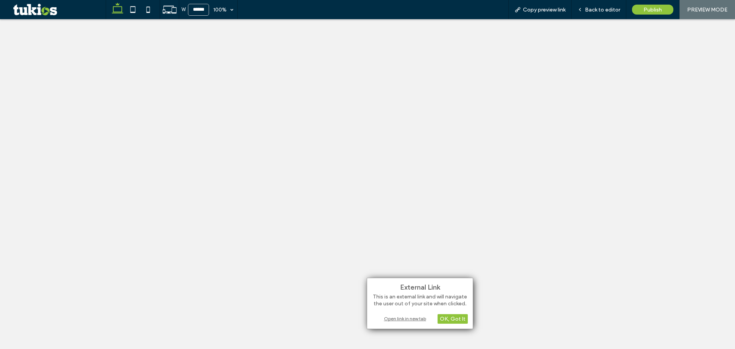
click at [410, 318] on div "Open link in new tab" at bounding box center [420, 318] width 96 height 8
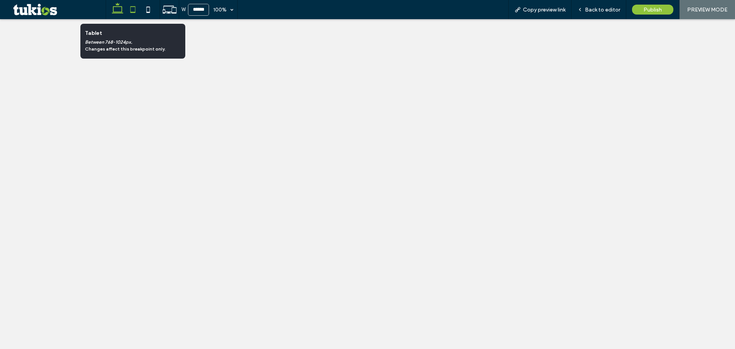
click at [134, 10] on icon at bounding box center [132, 9] width 15 height 15
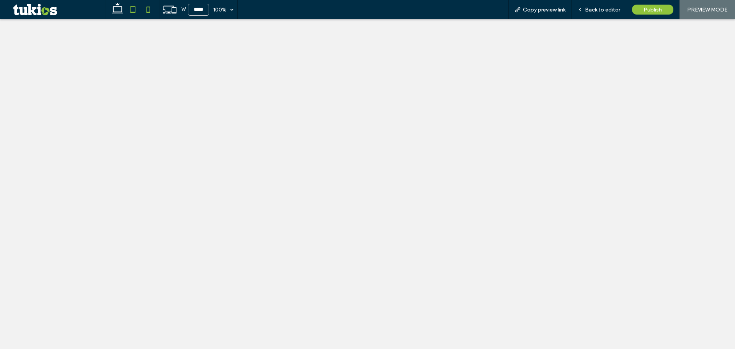
click at [144, 13] on icon at bounding box center [148, 9] width 15 height 15
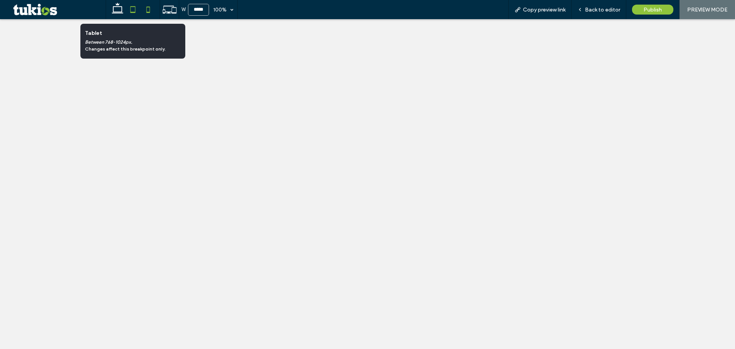
click at [134, 13] on icon at bounding box center [132, 9] width 15 height 15
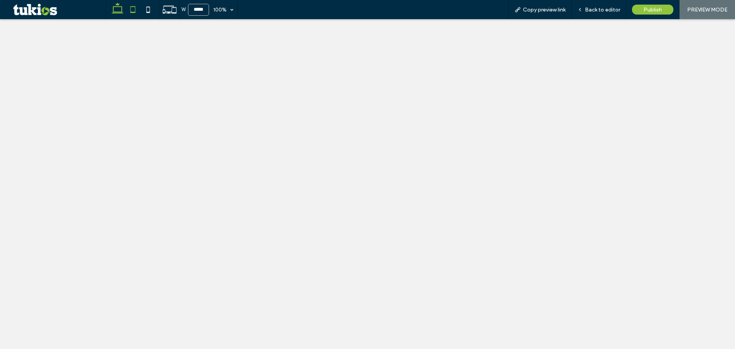
click at [118, 11] on icon at bounding box center [117, 9] width 15 height 15
click at [132, 13] on icon at bounding box center [132, 9] width 15 height 15
click at [117, 10] on icon at bounding box center [117, 9] width 15 height 15
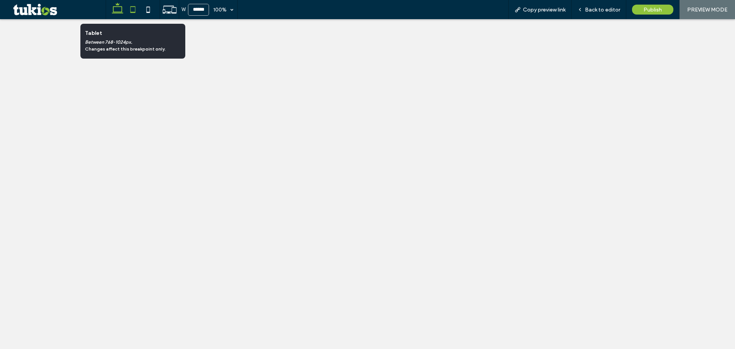
click at [131, 13] on use at bounding box center [133, 9] width 5 height 7
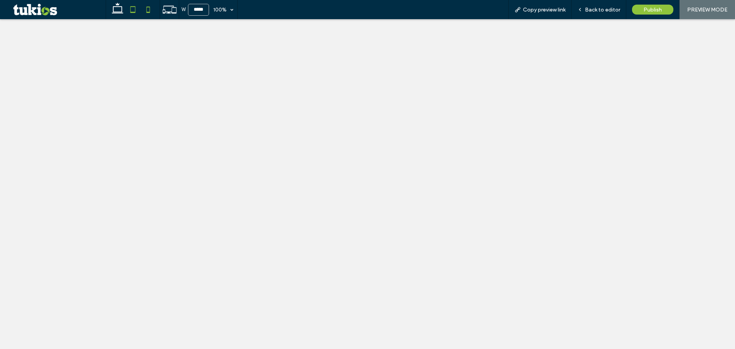
click at [151, 10] on icon at bounding box center [148, 9] width 15 height 15
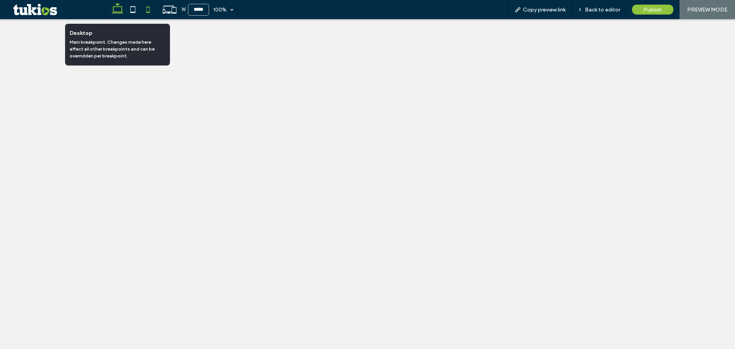
click at [116, 9] on icon at bounding box center [117, 9] width 15 height 15
type input "******"
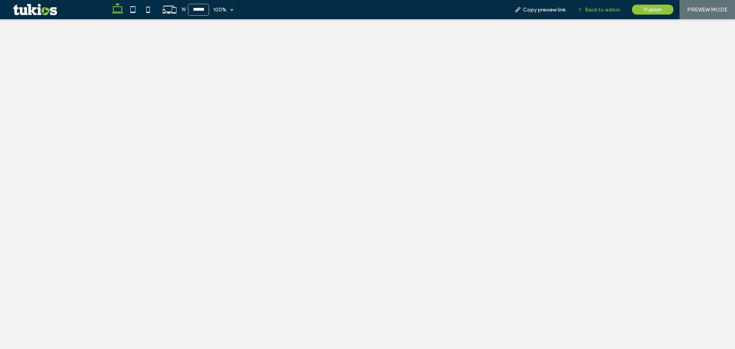
click at [587, 11] on span "Back to editor" at bounding box center [602, 10] width 35 height 7
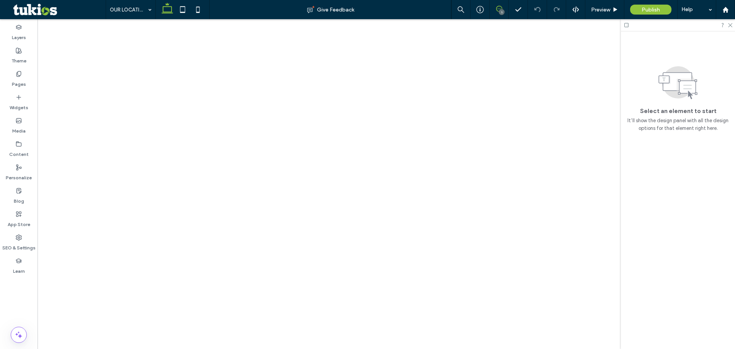
click at [500, 9] on icon at bounding box center [499, 9] width 6 height 6
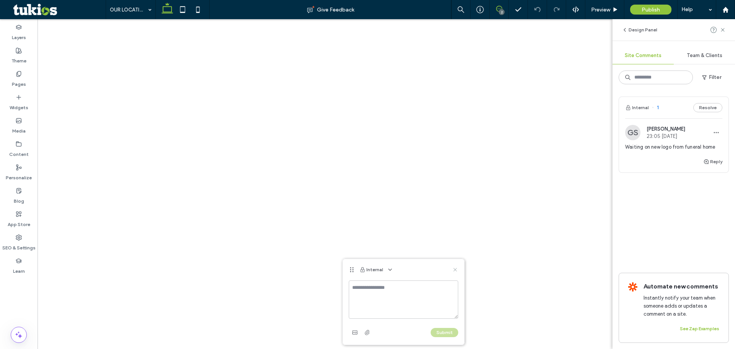
click at [454, 270] on icon at bounding box center [455, 269] width 6 height 6
click at [26, 82] on div "Pages" at bounding box center [19, 78] width 38 height 23
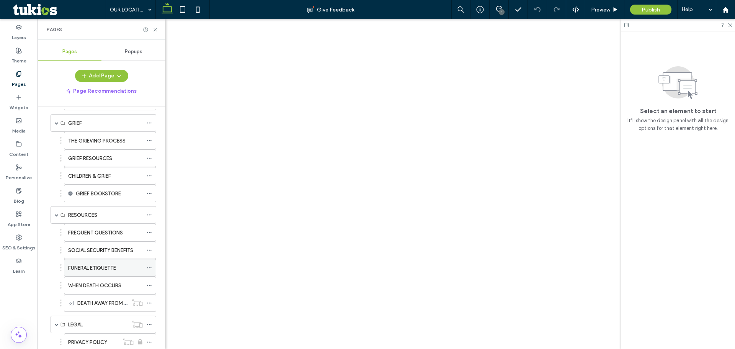
scroll to position [508, 0]
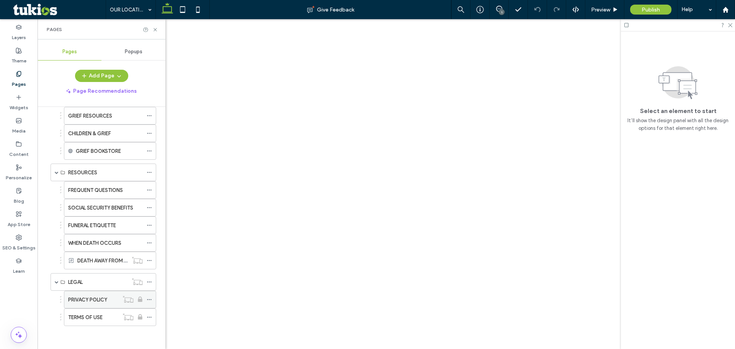
click at [98, 298] on label "PRIVACY POLICY" at bounding box center [87, 299] width 39 height 13
click at [504, 7] on span at bounding box center [499, 9] width 19 height 6
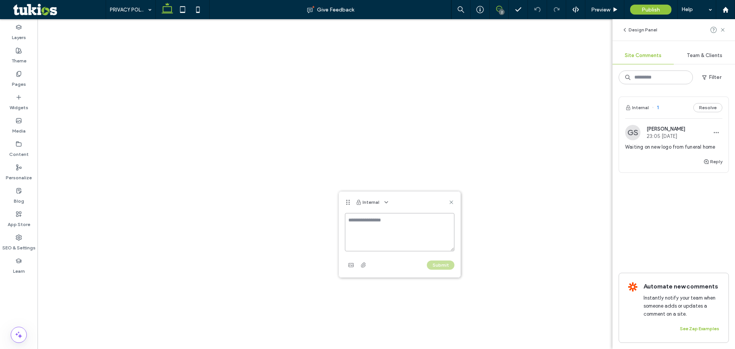
click at [355, 225] on textarea at bounding box center [400, 232] width 110 height 38
paste textarea "**********"
type textarea "**********"
click at [440, 264] on button "Submit" at bounding box center [441, 264] width 28 height 9
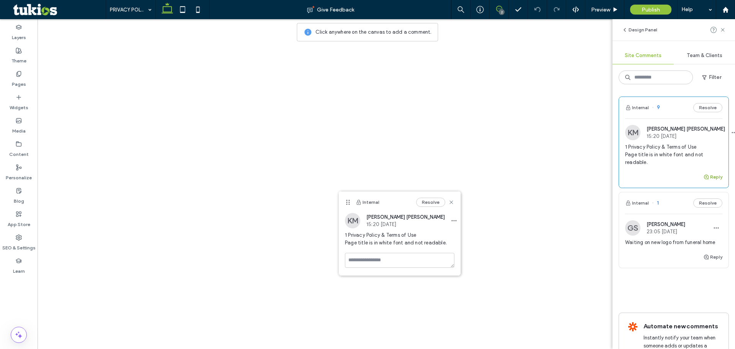
click at [707, 179] on button "Reply" at bounding box center [712, 176] width 19 height 9
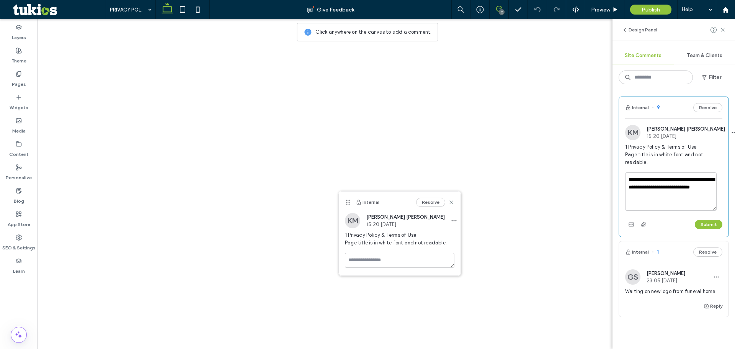
type textarea "**********"
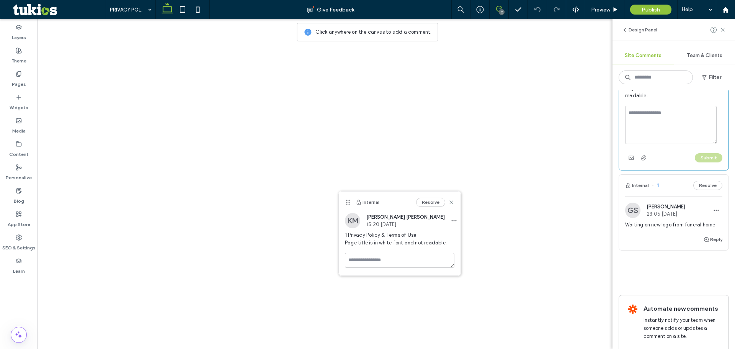
scroll to position [77, 0]
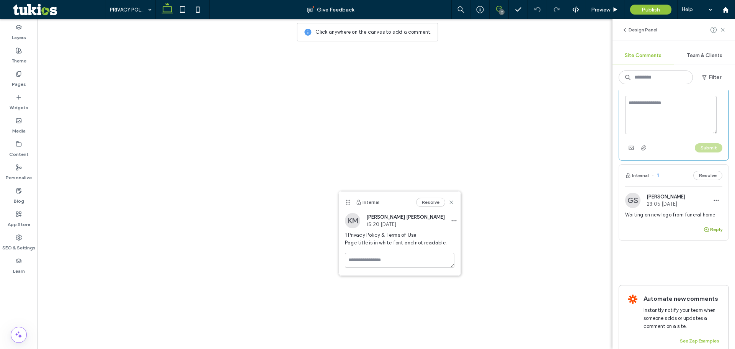
click at [716, 229] on button "Reply" at bounding box center [712, 229] width 19 height 9
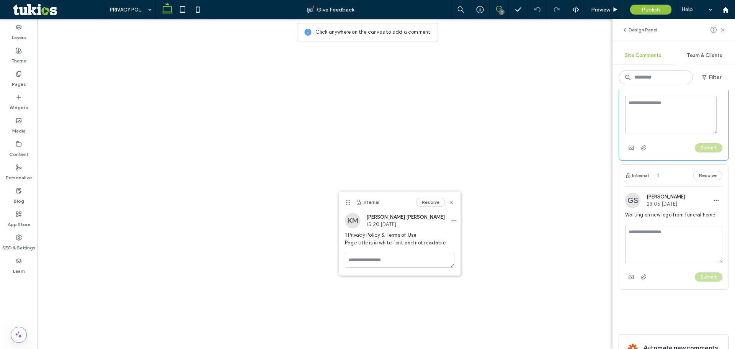
click at [674, 238] on textarea at bounding box center [673, 244] width 97 height 38
click at [688, 229] on textarea "**********" at bounding box center [671, 244] width 92 height 38
type textarea "**********"
click at [696, 278] on button "Submit" at bounding box center [709, 276] width 28 height 9
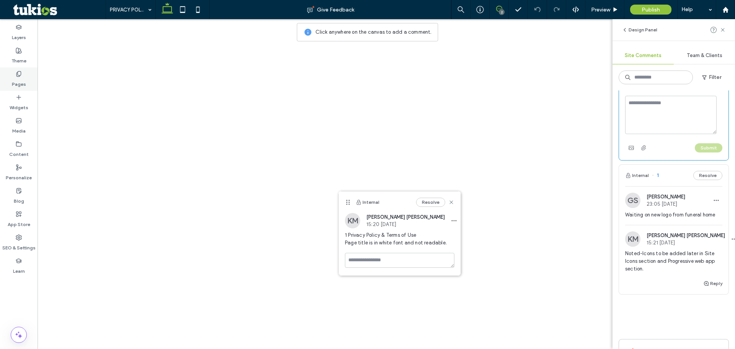
click at [25, 73] on div "Pages" at bounding box center [19, 78] width 38 height 23
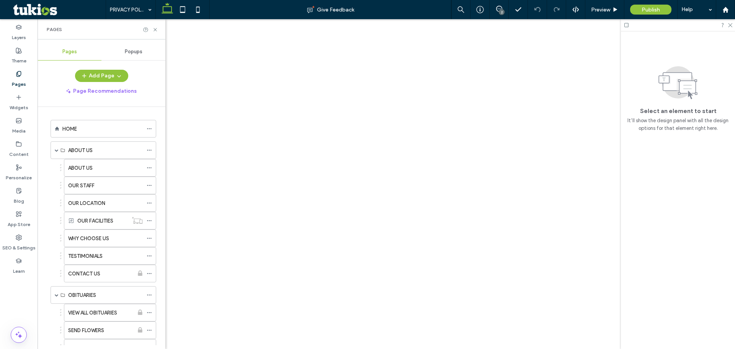
scroll to position [0, 0]
click at [64, 130] on label "HOME" at bounding box center [69, 128] width 15 height 13
drag, startPoint x: 497, startPoint y: 10, endPoint x: 489, endPoint y: 16, distance: 10.3
click at [497, 9] on icon at bounding box center [499, 9] width 6 height 6
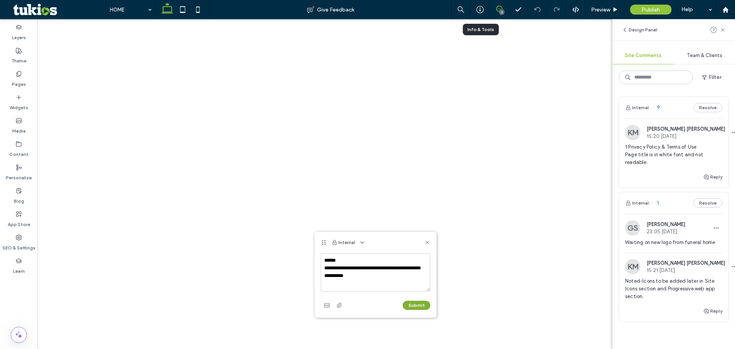
type textarea "**********"
click at [416, 304] on button "Submit" at bounding box center [417, 305] width 28 height 9
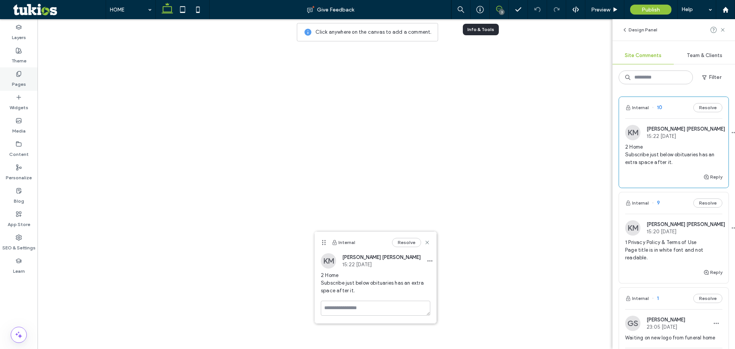
click at [23, 84] on label "Pages" at bounding box center [19, 82] width 14 height 11
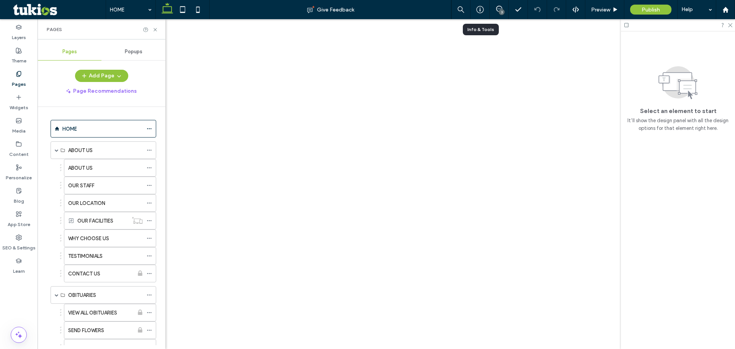
click at [111, 238] on div "WHY CHOOSE US" at bounding box center [105, 238] width 75 height 8
click at [182, 9] on icon at bounding box center [182, 9] width 15 height 15
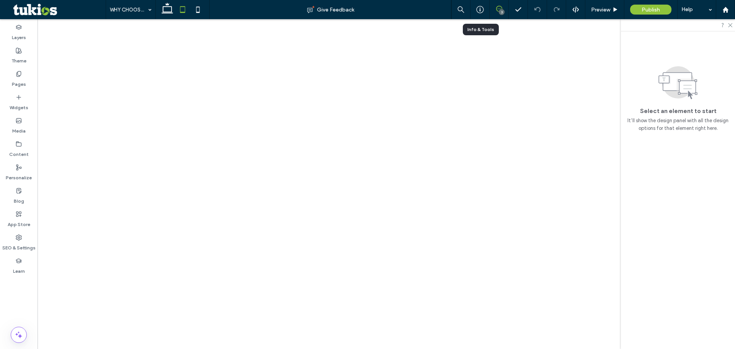
click at [502, 8] on span at bounding box center [499, 9] width 19 height 6
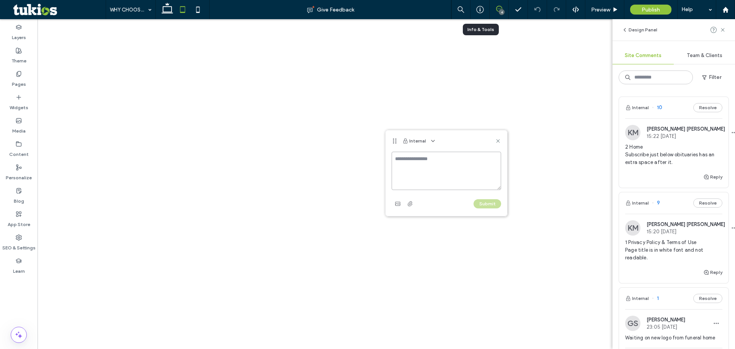
click at [404, 161] on textarea at bounding box center [447, 171] width 110 height 38
paste textarea "**********"
type textarea "**********"
click at [486, 207] on button "Submit" at bounding box center [488, 203] width 28 height 9
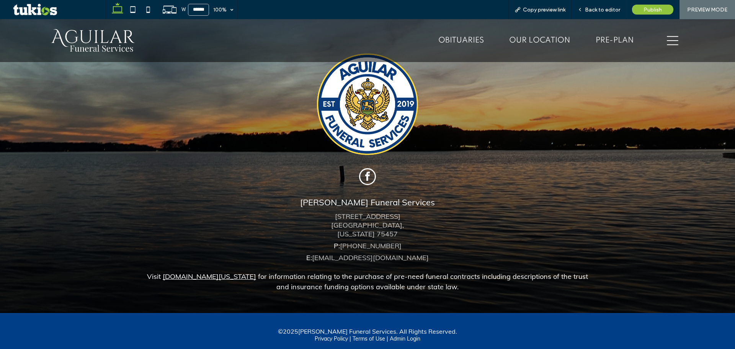
scroll to position [1060, 0]
